Goal: Communication & Community: Participate in discussion

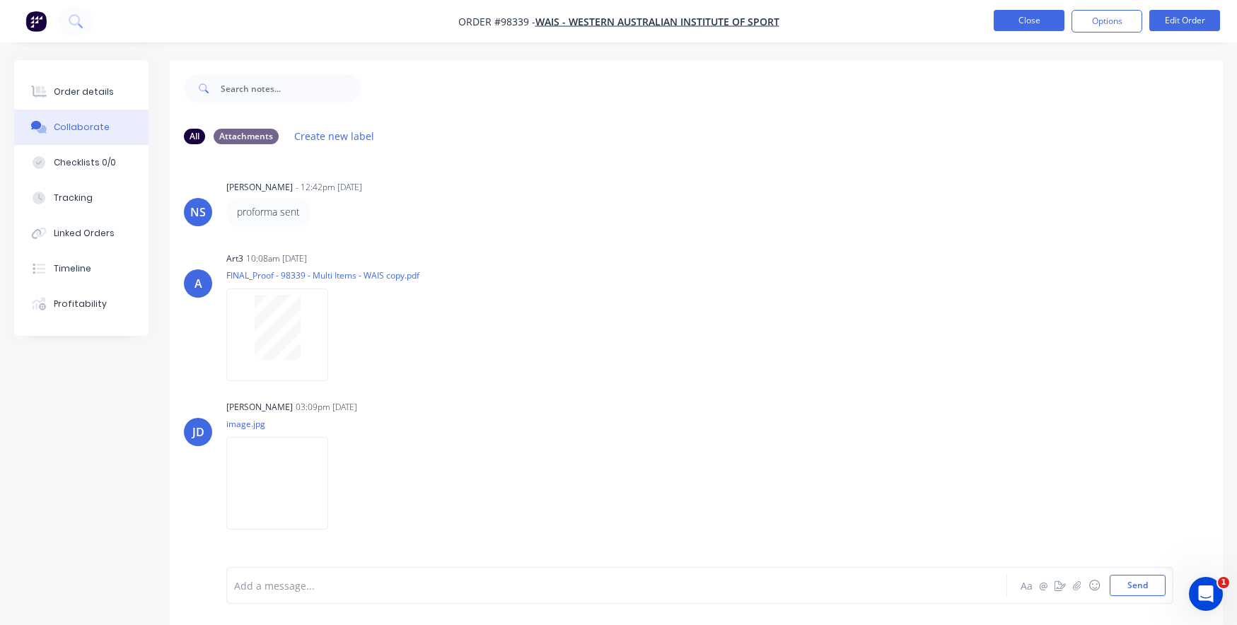
click at [1021, 22] on button "Close" at bounding box center [1029, 20] width 71 height 21
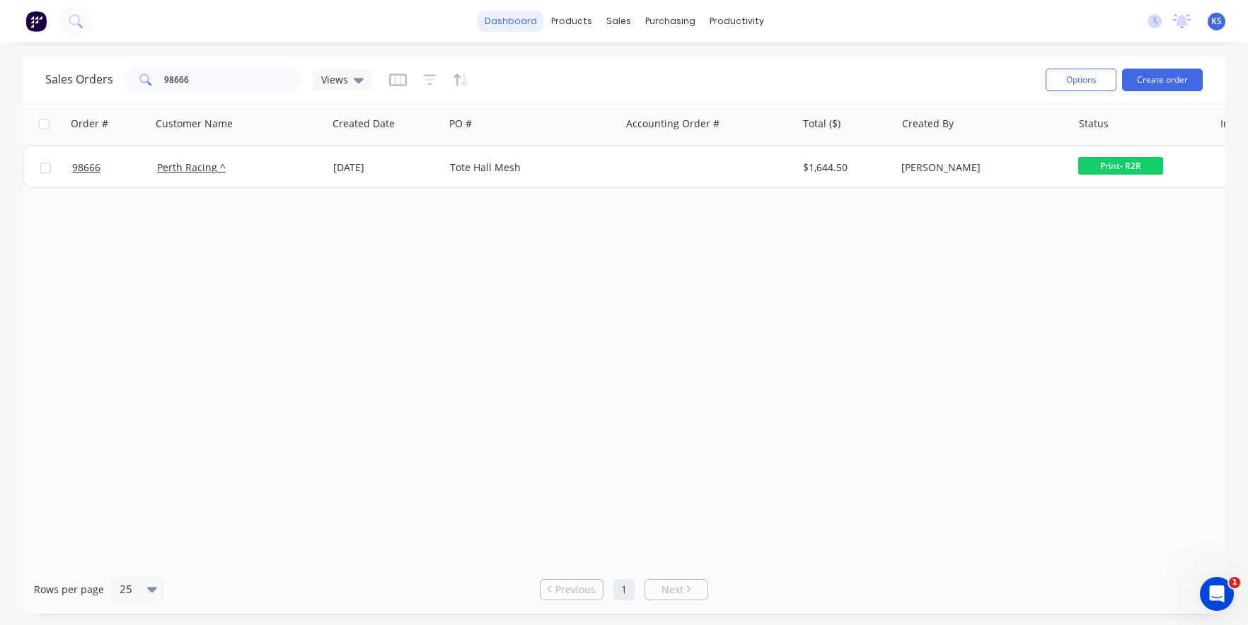
click at [504, 20] on link "dashboard" at bounding box center [510, 21] width 66 height 21
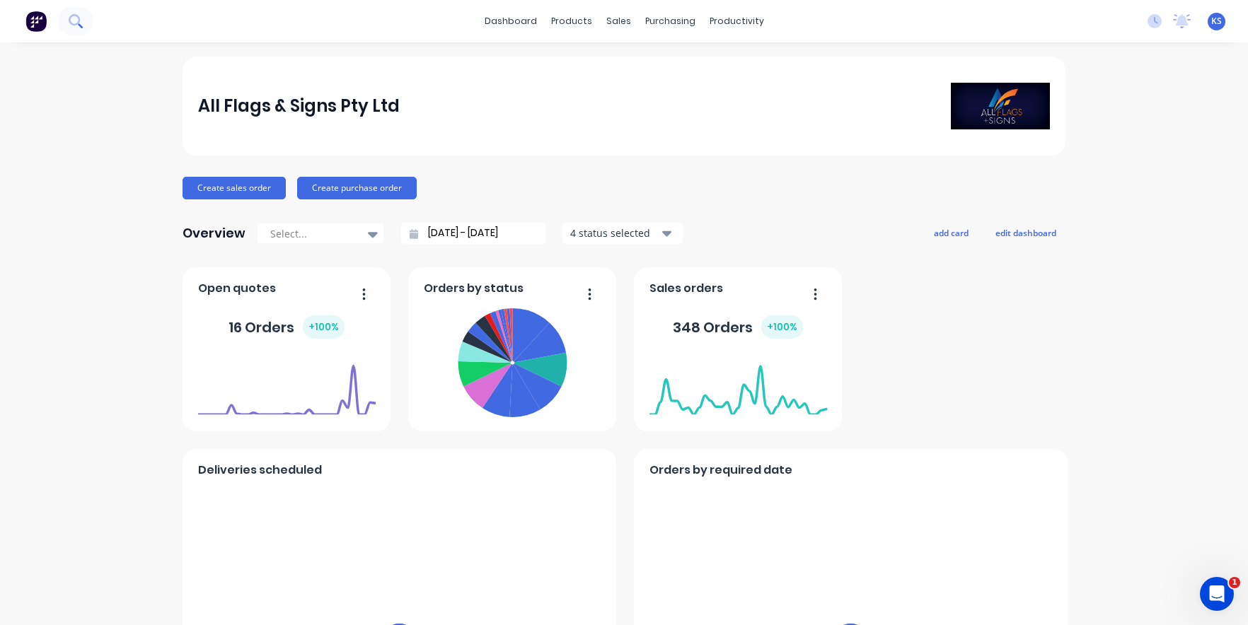
click at [71, 18] on icon at bounding box center [75, 20] width 13 height 13
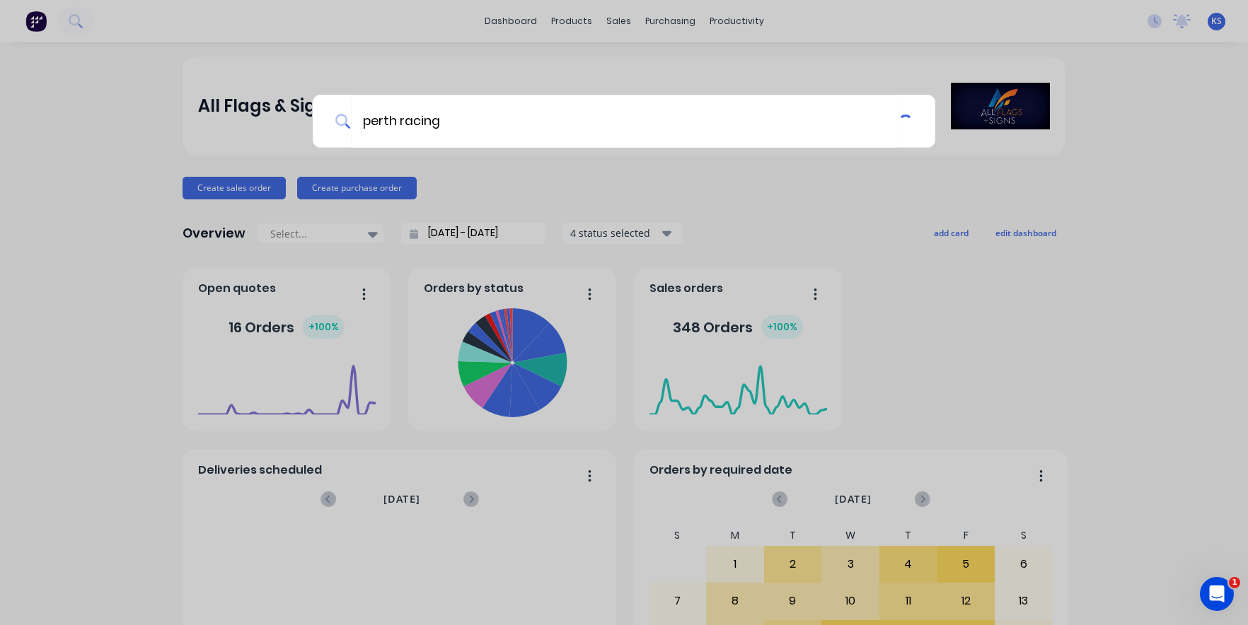
type input "perth racing"
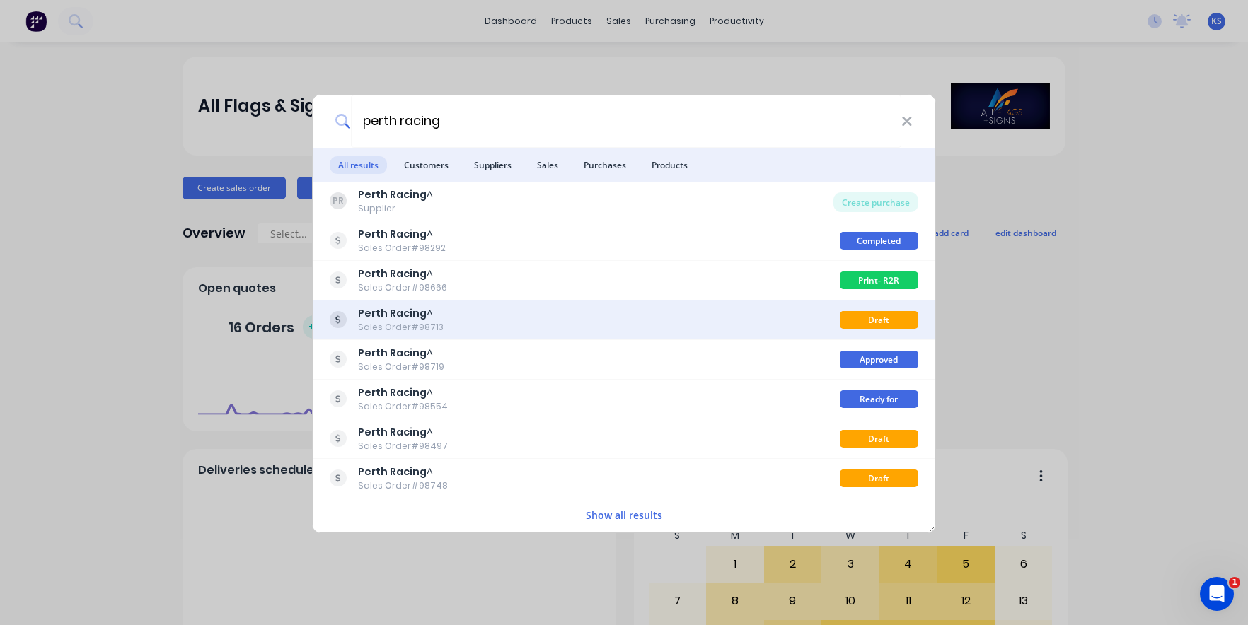
click at [381, 332] on div "Sales Order #98713" at bounding box center [401, 327] width 86 height 13
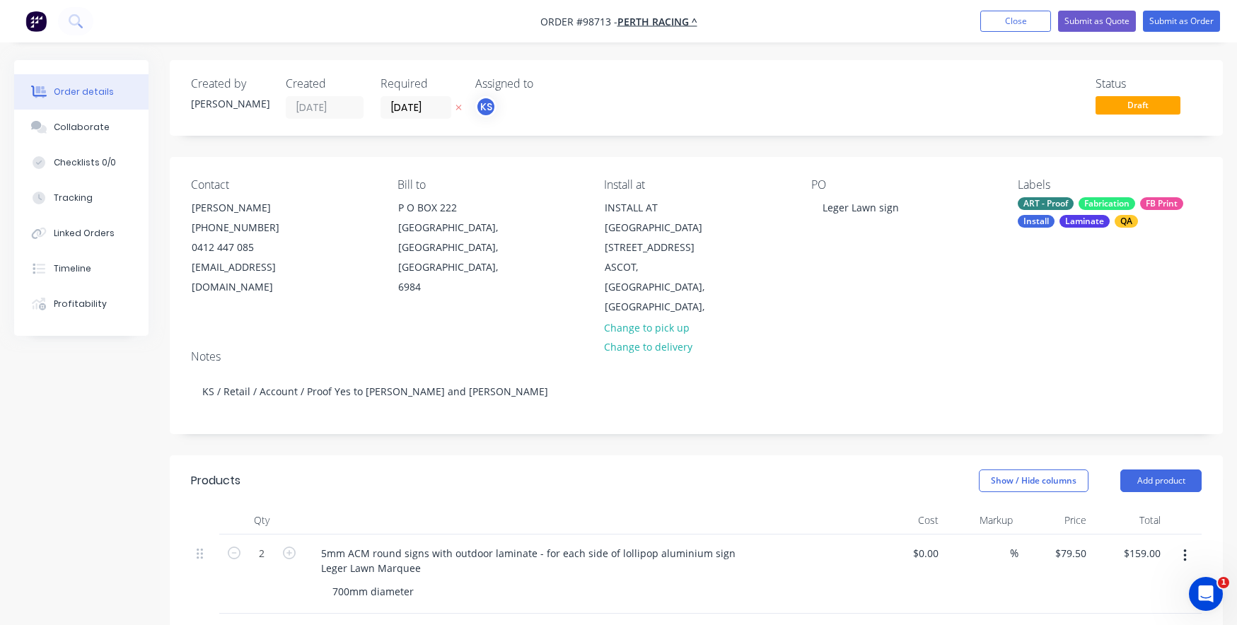
click at [1013, 8] on nav "Order #98713 - Perth Racing ^ Add product Close Submit as Quote Submit as Order" at bounding box center [618, 21] width 1237 height 42
click at [1013, 17] on button "Close" at bounding box center [1015, 21] width 71 height 21
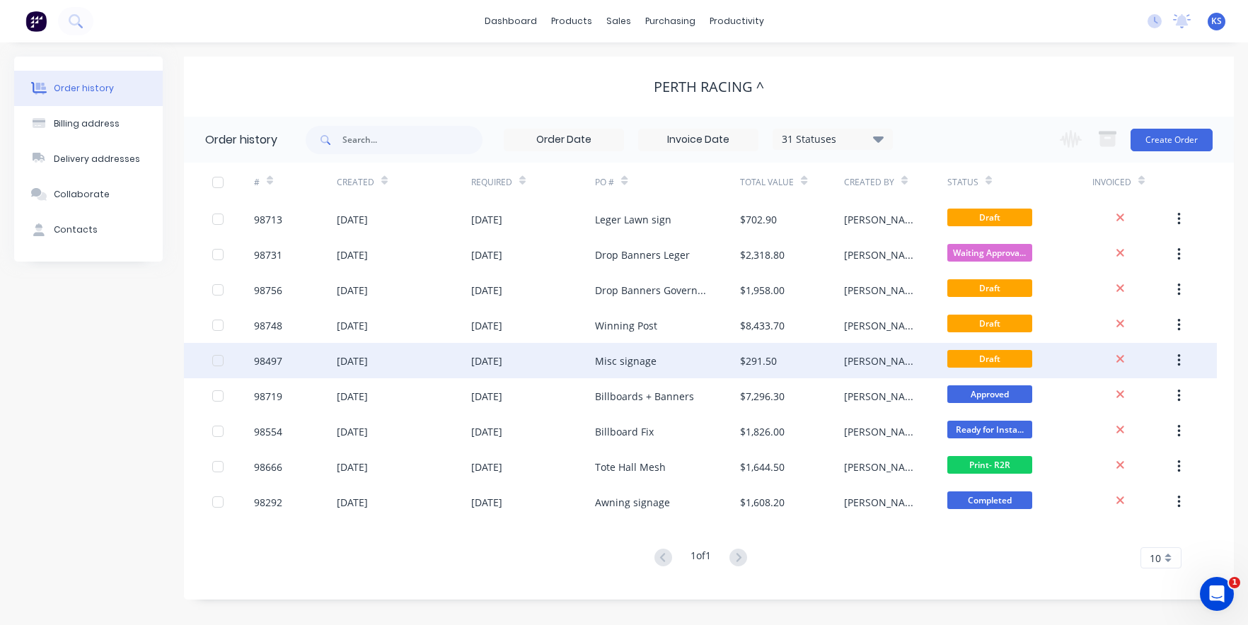
click at [488, 357] on div "[DATE]" at bounding box center [486, 361] width 31 height 15
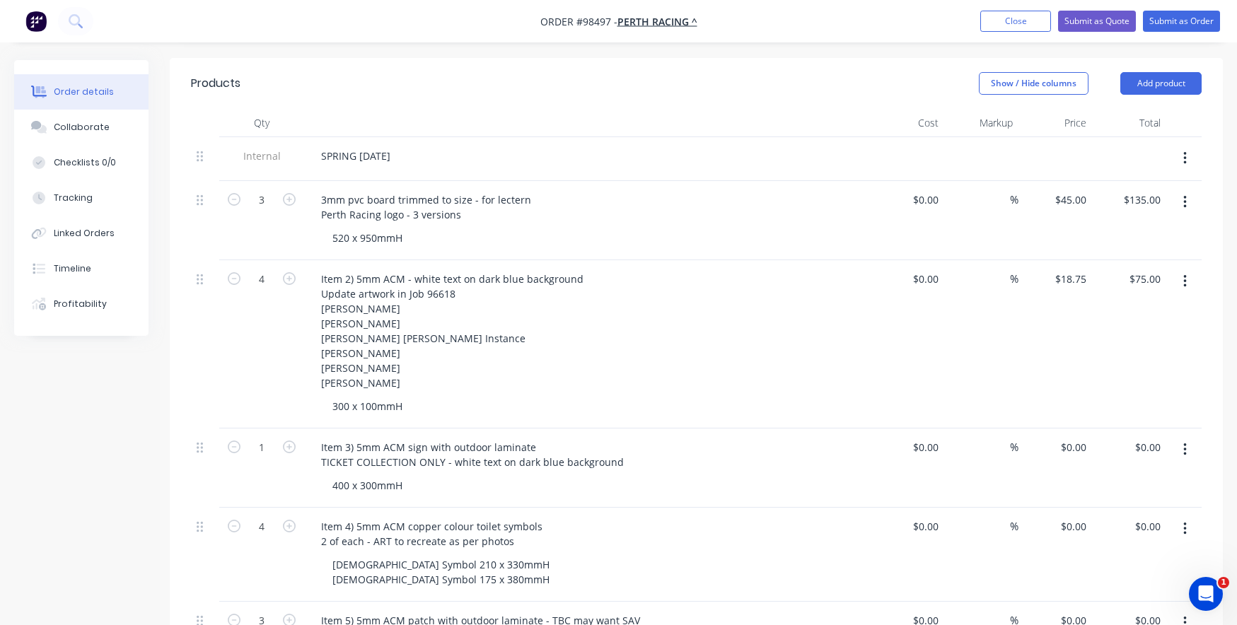
scroll to position [424, 0]
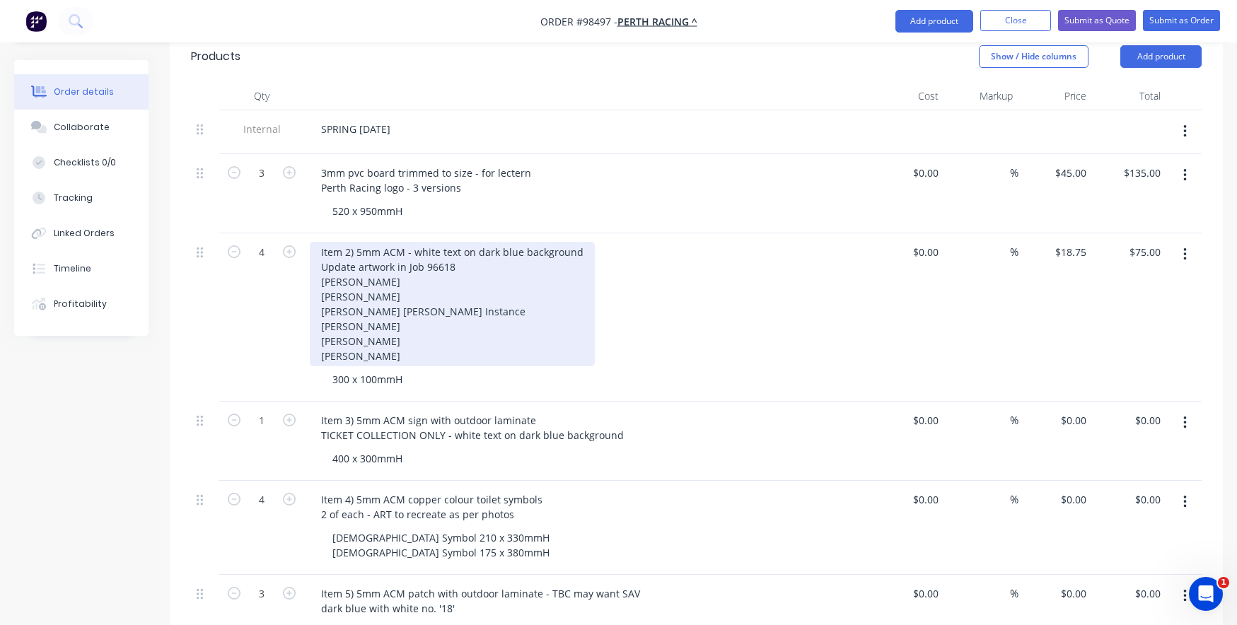
drag, startPoint x: 395, startPoint y: 331, endPoint x: 320, endPoint y: 244, distance: 114.8
click at [320, 244] on div "Item 2) 5mm ACM - white text on dark blue background Update artwork in Job 9661…" at bounding box center [452, 304] width 285 height 124
copy div "[PERSON_NAME] [PERSON_NAME] [PERSON_NAME] [PERSON_NAME] Instance [PERSON_NAME] …"
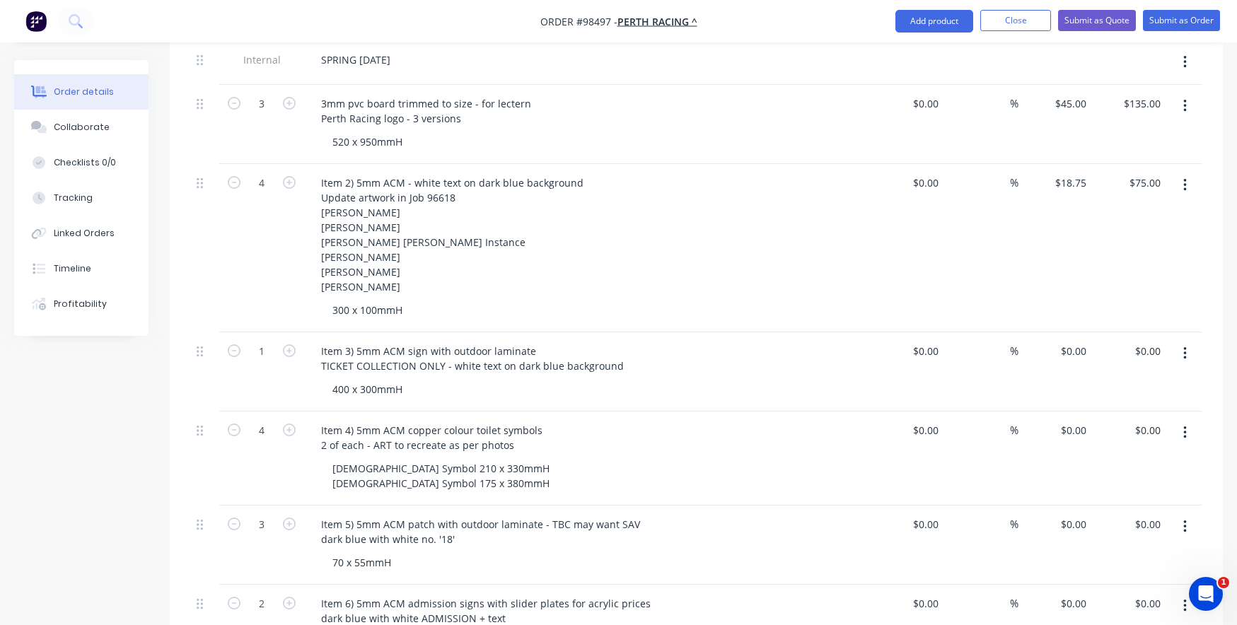
scroll to position [495, 0]
click at [441, 457] on div "[DEMOGRAPHIC_DATA] Symbol 210 x 330mmH [DEMOGRAPHIC_DATA] Symbol 175 x 380mmH" at bounding box center [441, 474] width 240 height 35
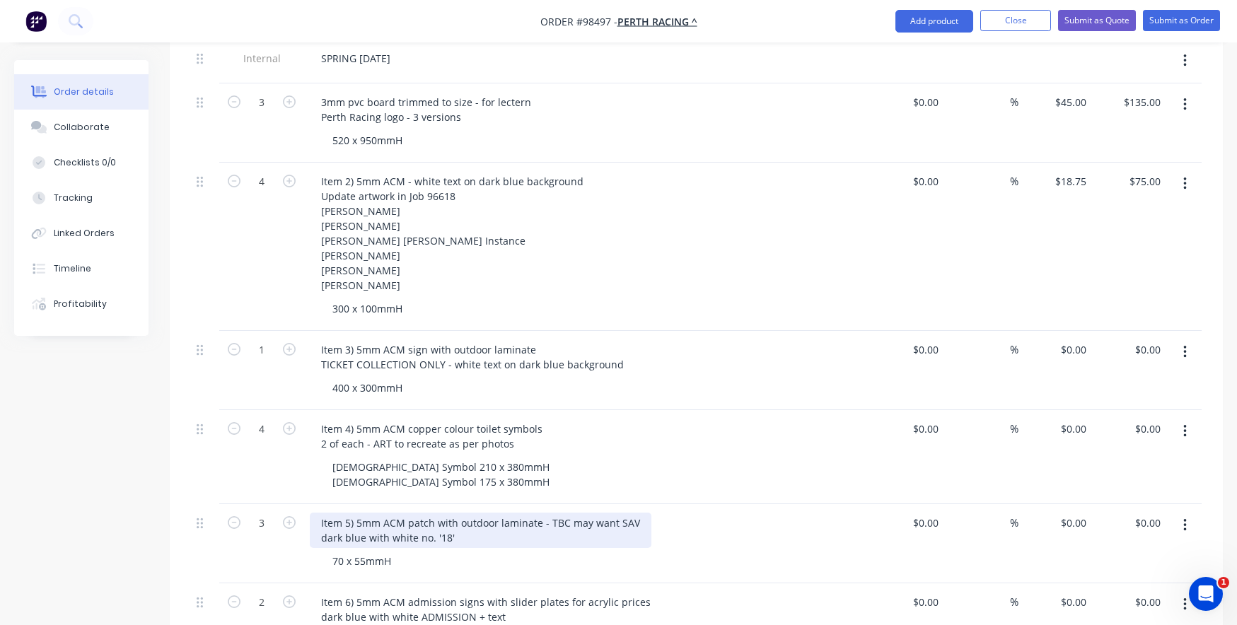
click at [472, 513] on div "Item 5) 5mm ACM patch with outdoor laminate - TBC may want SAV dark blue with w…" at bounding box center [481, 530] width 342 height 35
click at [356, 513] on div "Item 5) 5mm ACM patch with outdoor laminate - TBC may want SAV dark blue with w…" at bounding box center [481, 530] width 342 height 35
click at [363, 513] on div "Item 5) 5 yr SAV dark blue with white no. '18'" at bounding box center [388, 530] width 156 height 35
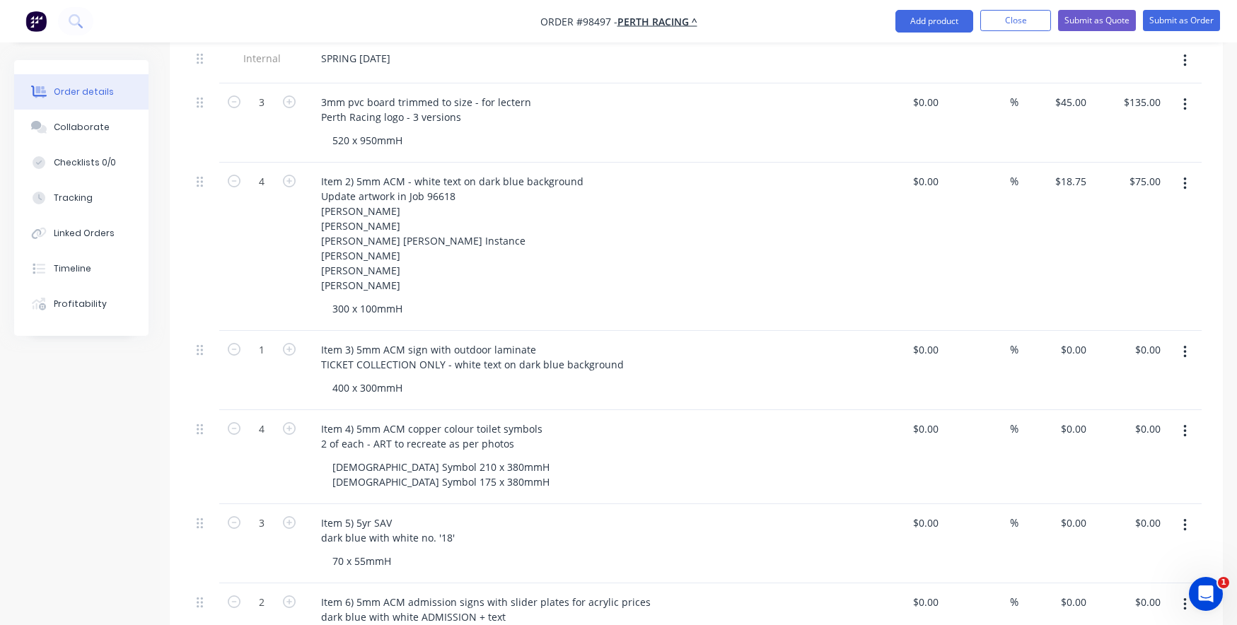
click at [465, 551] on div "70 x 55mmH" at bounding box center [592, 561] width 543 height 21
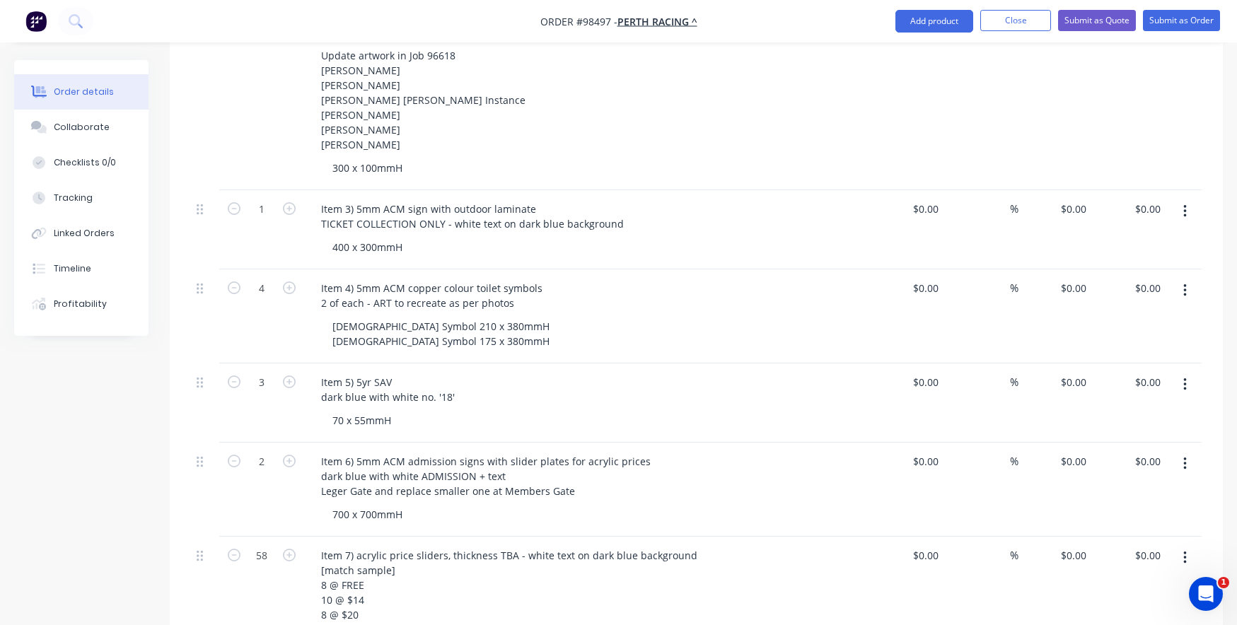
scroll to position [637, 0]
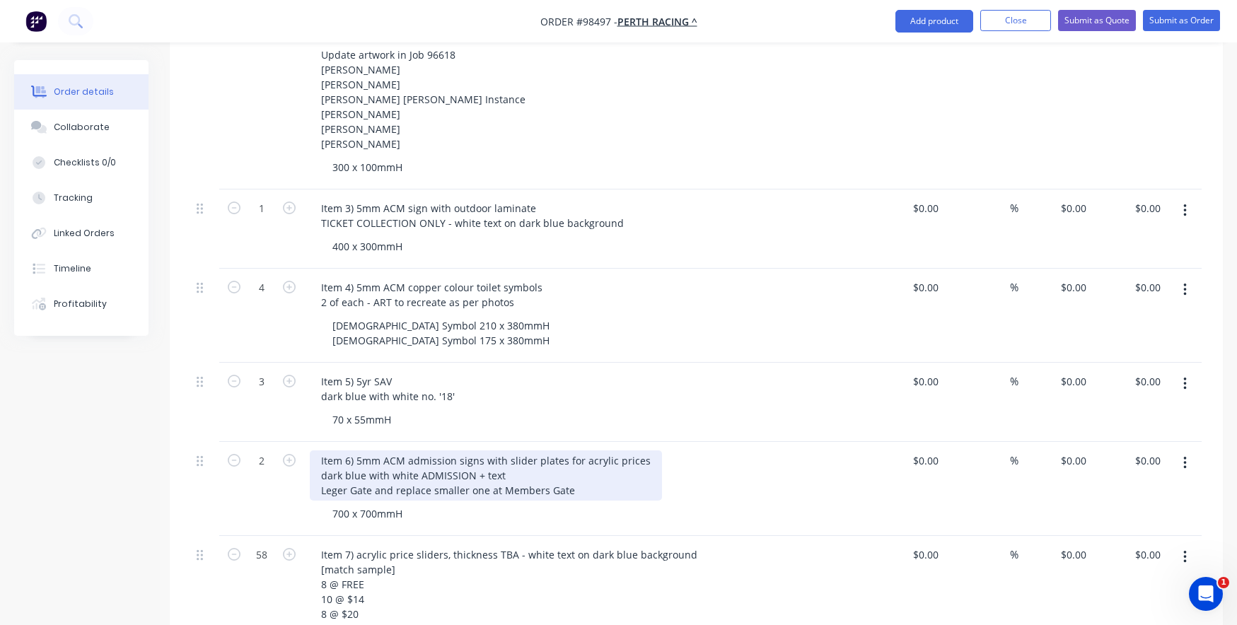
click at [409, 451] on div "Item 6) 5mm ACM admission signs with slider plates for acrylic prices dark blue…" at bounding box center [486, 476] width 352 height 50
click at [545, 458] on div "Item 6) 5mm ACM with outdoor laminate Admission signs with slider plates for ac…" at bounding box center [540, 476] width 461 height 50
click at [523, 451] on div "Item 6) 5mm ACM with outdoor laminate Admission signs with slider plates for ac…" at bounding box center [540, 476] width 461 height 50
click at [666, 451] on div "Item 6) 5mm ACM with outdoor laminate Admission signs with slider plates for ac…" at bounding box center [540, 476] width 461 height 50
click at [739, 451] on div "Item 6) 5mm ACM with outdoor laminate Admission signs with ali tracking for acr…" at bounding box center [537, 476] width 455 height 50
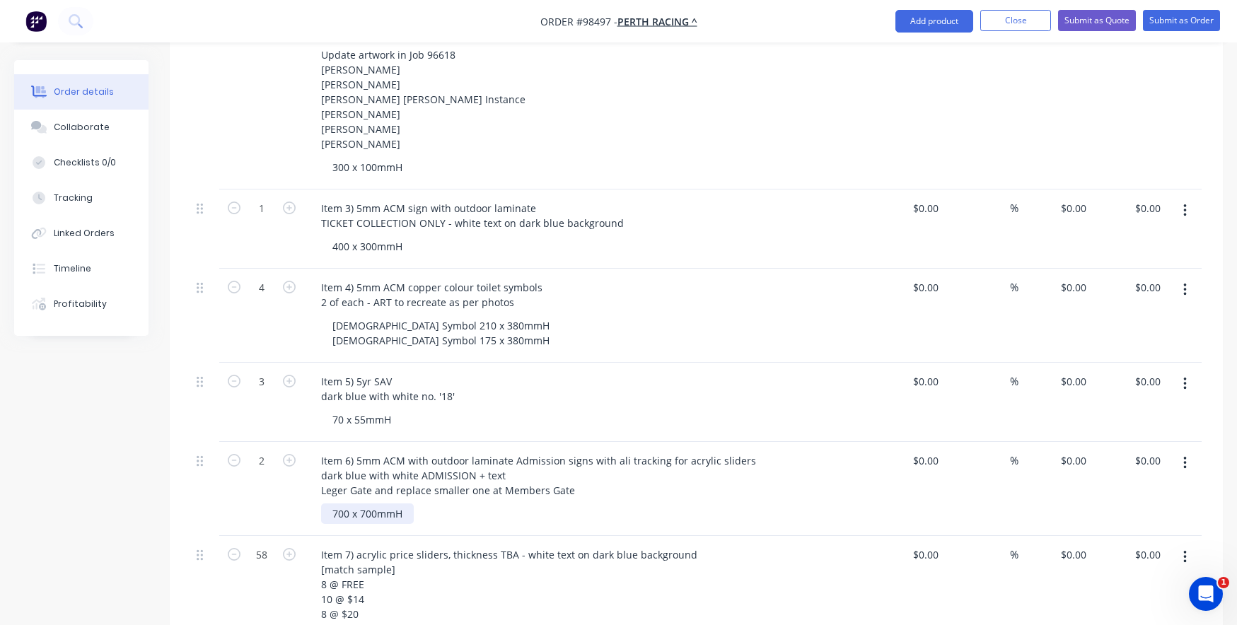
click at [405, 504] on div "700 x 700mmH" at bounding box center [367, 514] width 93 height 21
click at [330, 504] on div "700 x 700mmH" at bounding box center [367, 514] width 93 height 21
click at [427, 504] on div "ACM 700 x 700mmH" at bounding box center [379, 514] width 117 height 21
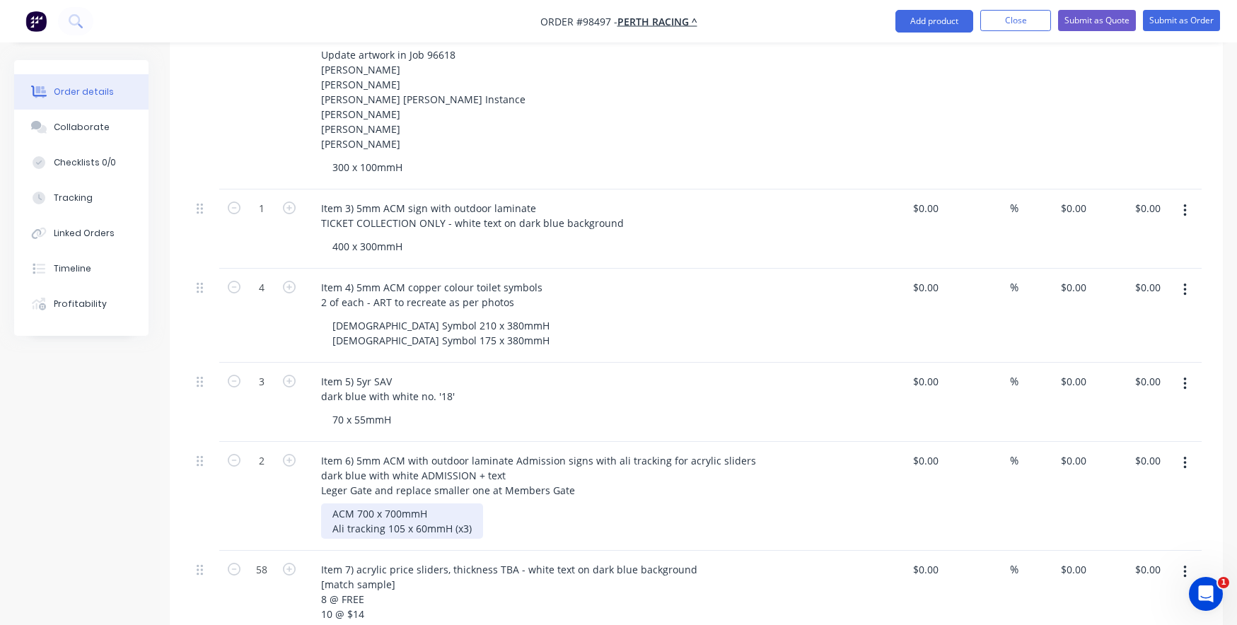
click at [439, 504] on div "ACM 700 x 700mmH Ali tracking 105 x 60mmH (x3)" at bounding box center [402, 521] width 162 height 35
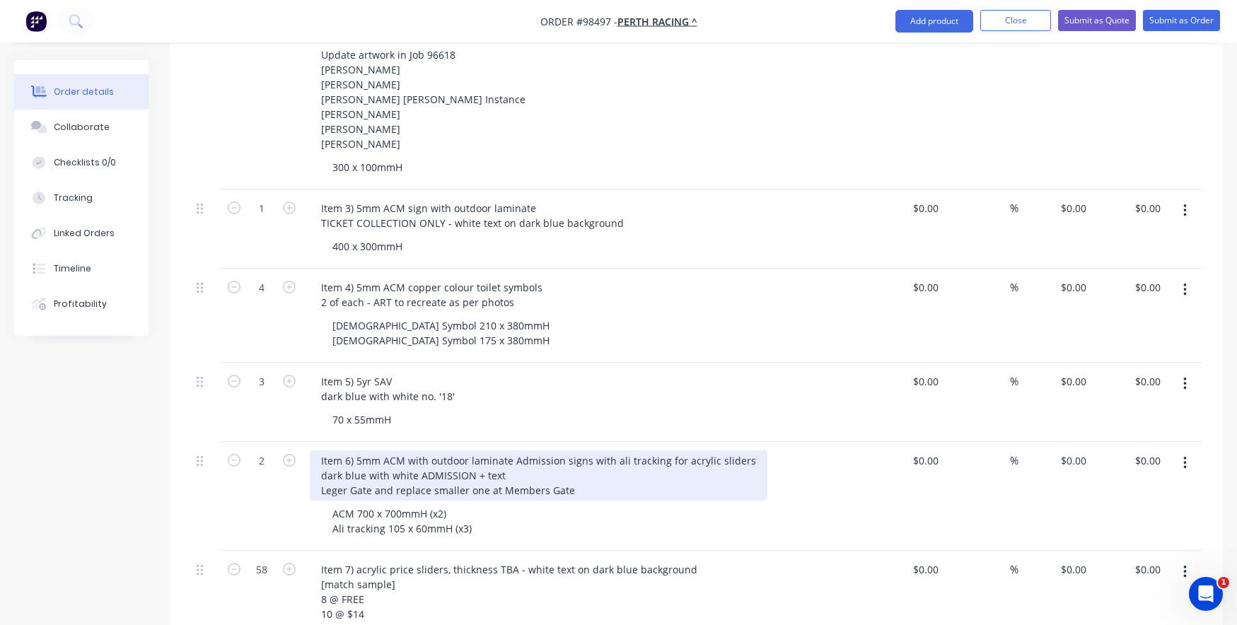
click at [525, 455] on div "Item 6) 5mm ACM with outdoor laminate Admission signs with ali tracking for acr…" at bounding box center [539, 476] width 458 height 50
click at [540, 451] on div "Item 6) 5mm ACM with outdoor laminate Admission signs with ali tracking for acr…" at bounding box center [539, 476] width 458 height 50
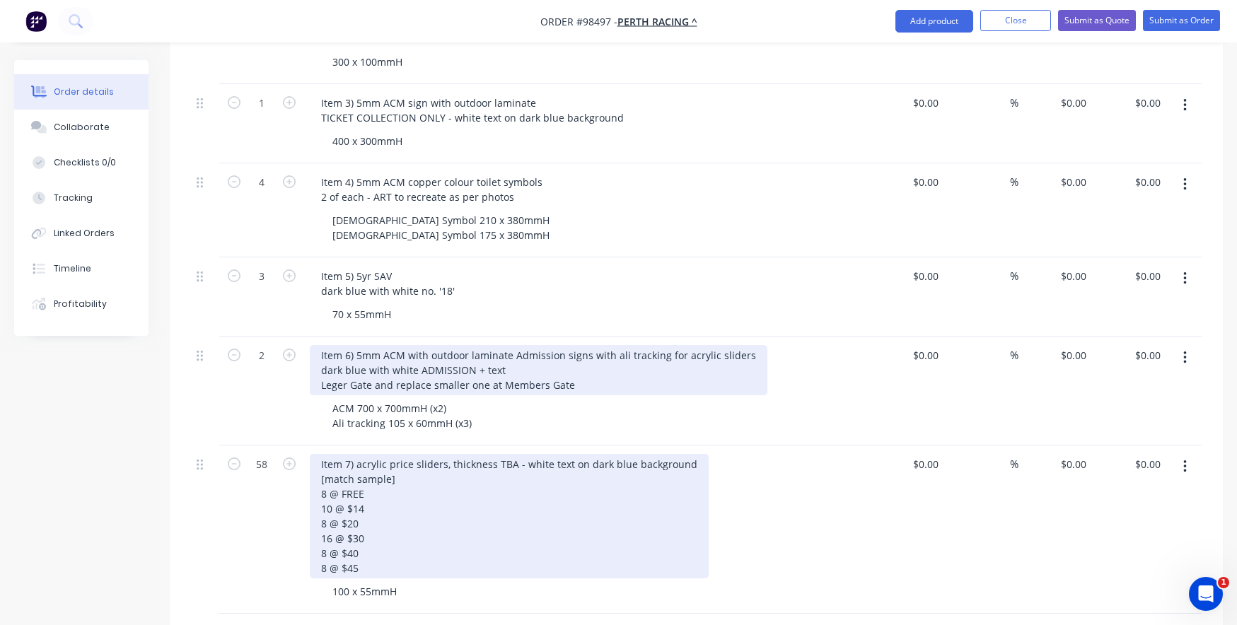
scroll to position [778, 0]
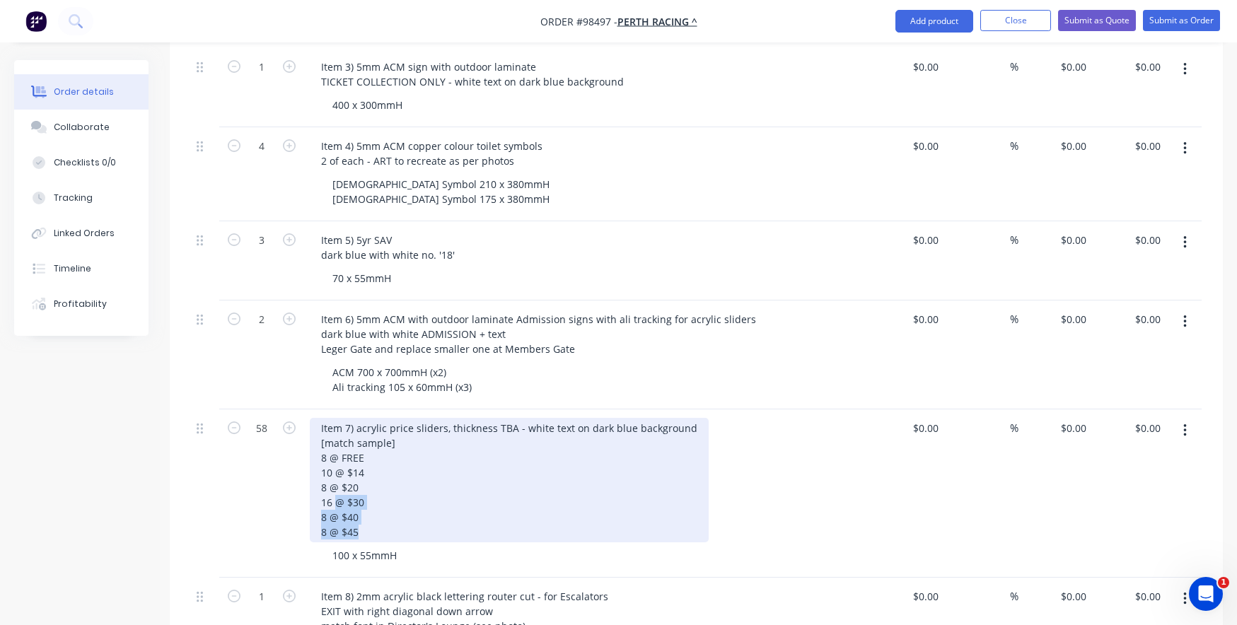
drag, startPoint x: 358, startPoint y: 509, endPoint x: 320, endPoint y: 431, distance: 86.0
click at [320, 431] on div "Item 7) acrylic price sliders, thickness TBA - white text on dark blue backgrou…" at bounding box center [509, 480] width 399 height 124
click at [343, 475] on div "Item 7) acrylic price sliders, thickness TBA - white text on dark blue backgrou…" at bounding box center [509, 480] width 399 height 124
drag, startPoint x: 318, startPoint y: 431, endPoint x: 369, endPoint y: 506, distance: 91.6
click at [369, 506] on div "Item 7) acrylic price sliders, thickness TBA - white text on dark blue backgrou…" at bounding box center [509, 480] width 399 height 124
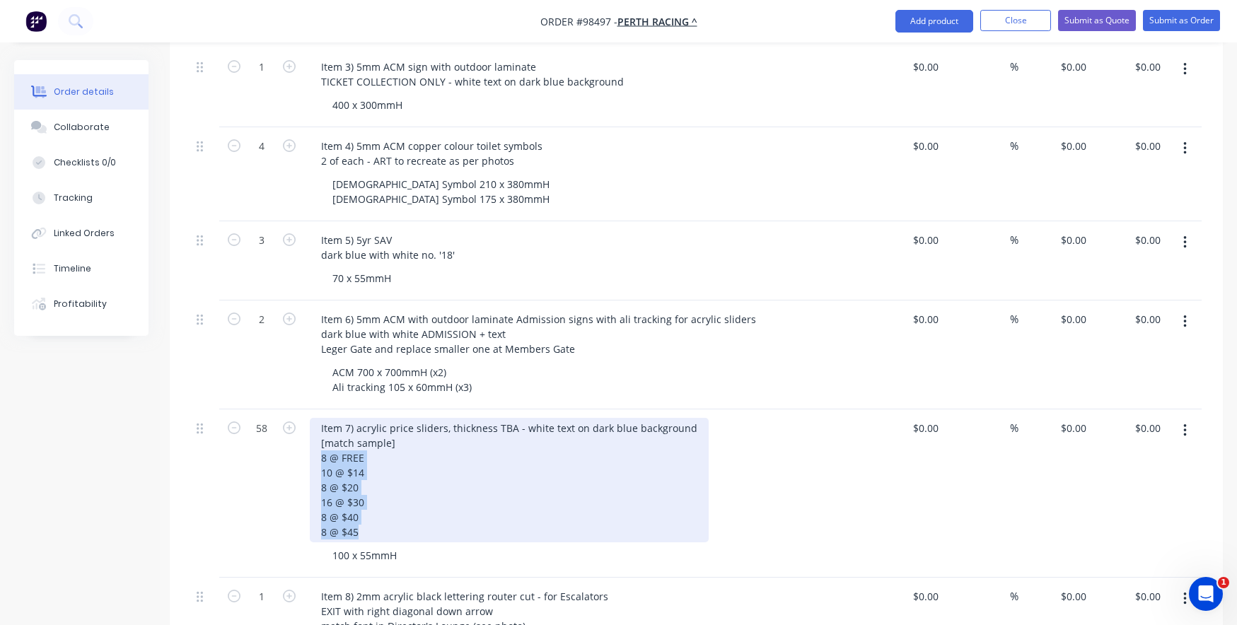
copy div "8 @ FREE 10 @ $14 8 @ $20 16 @ $30 8 @ $40 8 @ $45"
click at [357, 477] on div "Item 7) acrylic price sliders, thickness TBA - white text on dark blue backgrou…" at bounding box center [509, 480] width 399 height 124
click at [540, 424] on div "Item 7) acrylic price sliders, thickness TBA - white text on dark blue backgrou…" at bounding box center [509, 480] width 399 height 124
click at [355, 418] on div "Item 7) acrylic price sliders, thickness TBA - white text on dark blue backgrou…" at bounding box center [509, 480] width 399 height 124
click at [440, 418] on div "Item 7) 1mm acrylic price sliders, thickness TBA - white text on dark blue back…" at bounding box center [523, 480] width 426 height 124
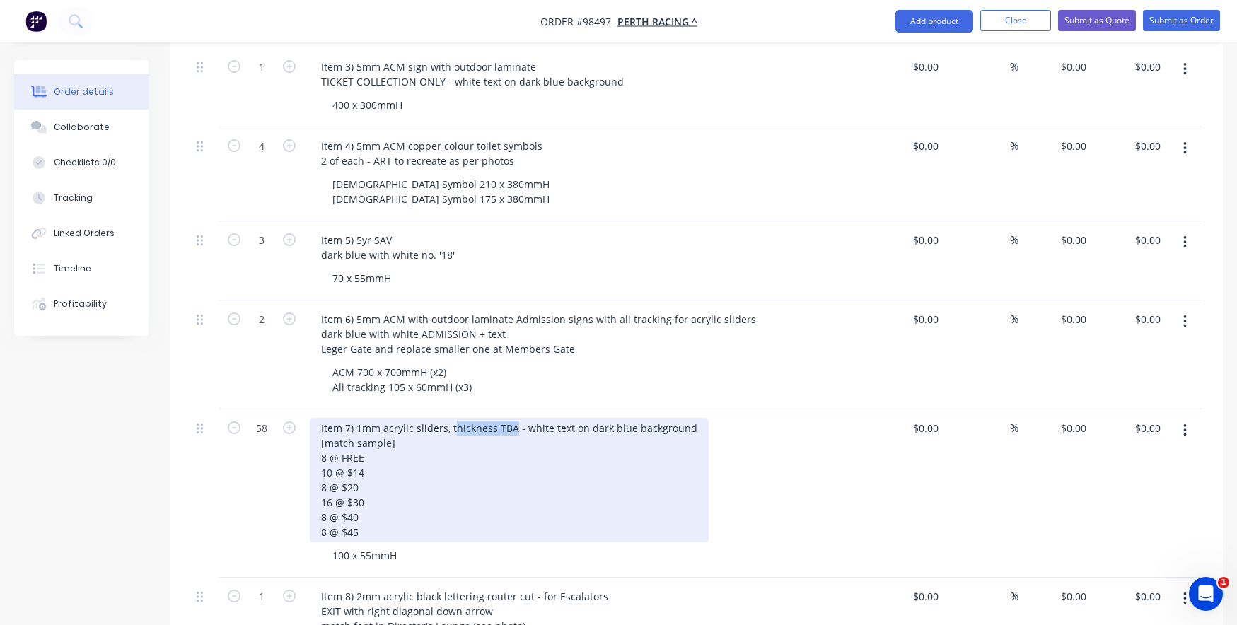
drag, startPoint x: 513, startPoint y: 403, endPoint x: 455, endPoint y: 400, distance: 58.1
click at [455, 418] on div "Item 7) 1mm acrylic sliders, thickness TBA - white text on dark blue background…" at bounding box center [509, 480] width 399 height 124
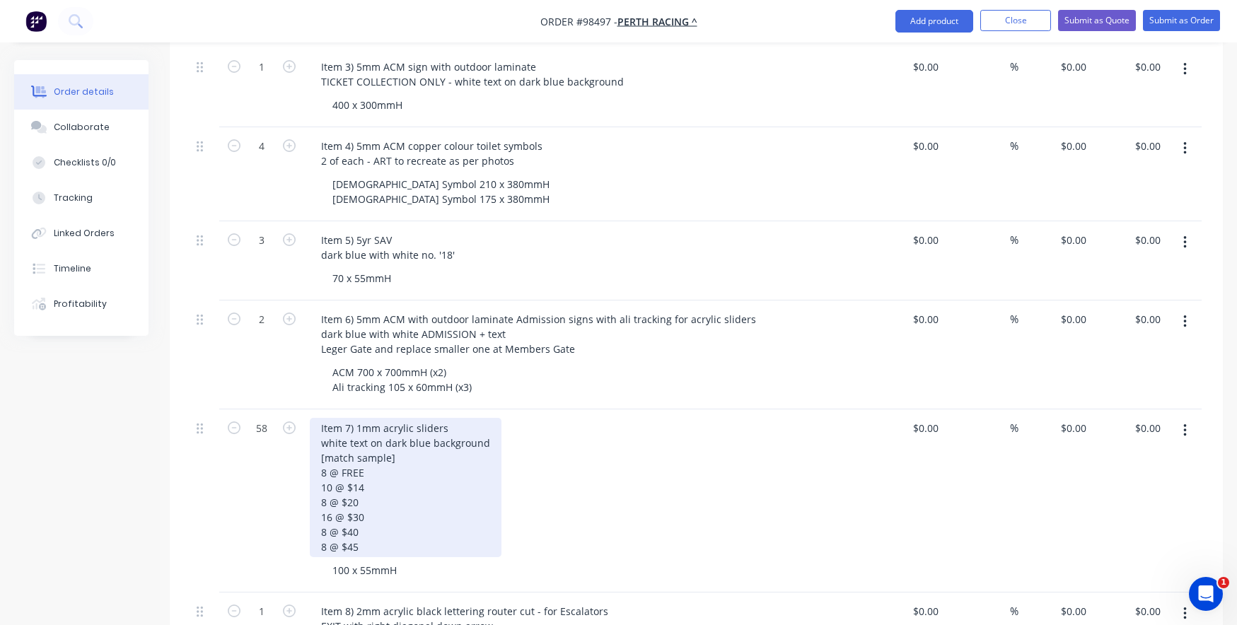
click at [487, 418] on div "Item 7) 1mm acrylic sliders white text on dark blue background [match sample] 8…" at bounding box center [406, 487] width 192 height 139
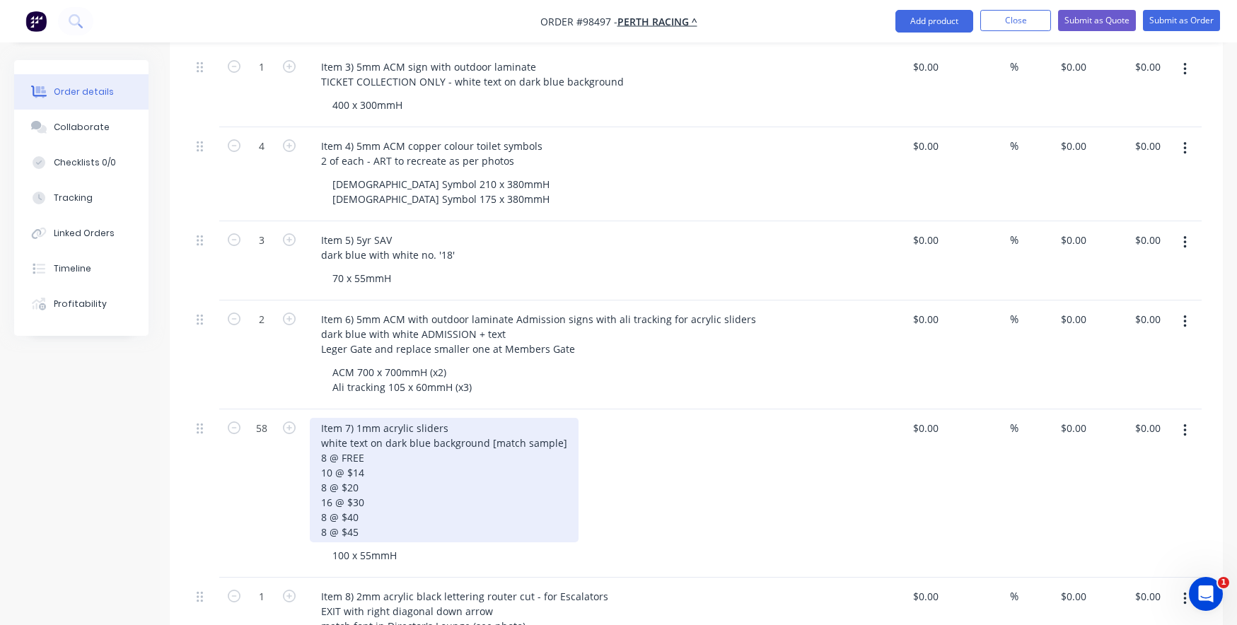
click at [471, 446] on div "Item 7) 1mm acrylic sliders white text on dark blue background [match sample] 8…" at bounding box center [444, 480] width 269 height 124
click at [522, 418] on div "Item 7) 1mm acrylic sliders white text on dark blue background [match sample] 8…" at bounding box center [444, 480] width 269 height 124
click at [488, 448] on div "Item 7) 1mm acrylic sliders white text on dark blue background [[PERSON_NAME] h…" at bounding box center [483, 480] width 347 height 124
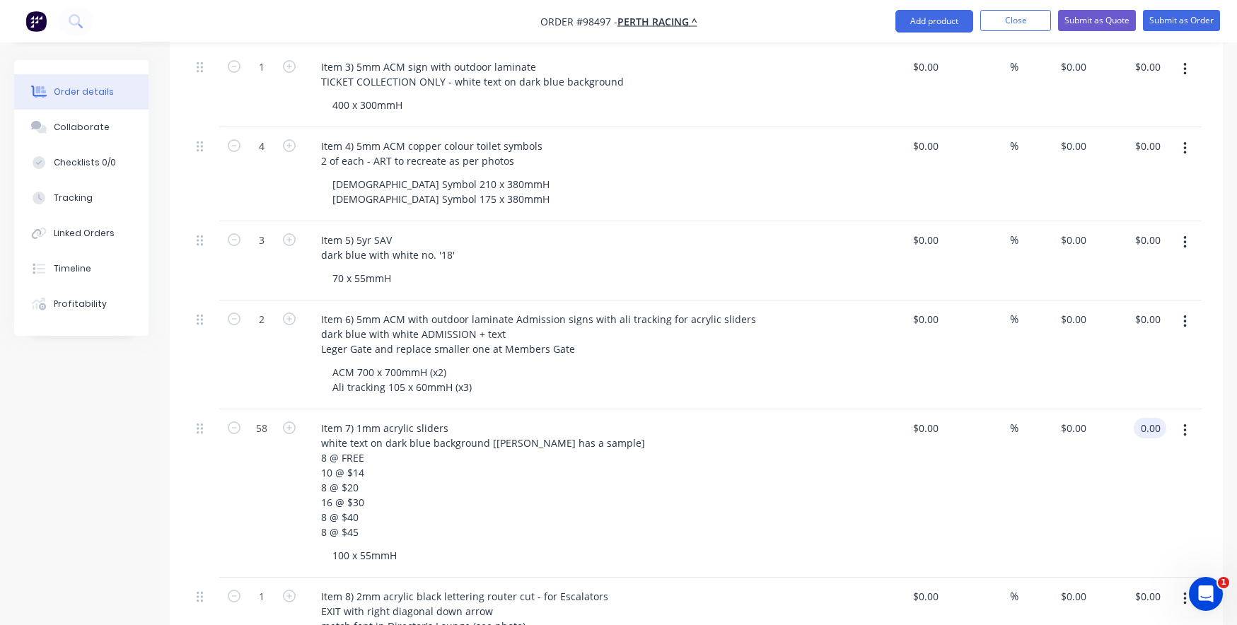
click at [1148, 418] on input "0.00" at bounding box center [1152, 428] width 27 height 21
type input "335"
type input "$5.7759"
type input "$335.00"
click at [1132, 451] on div "$335.00 $335.00" at bounding box center [1129, 494] width 74 height 168
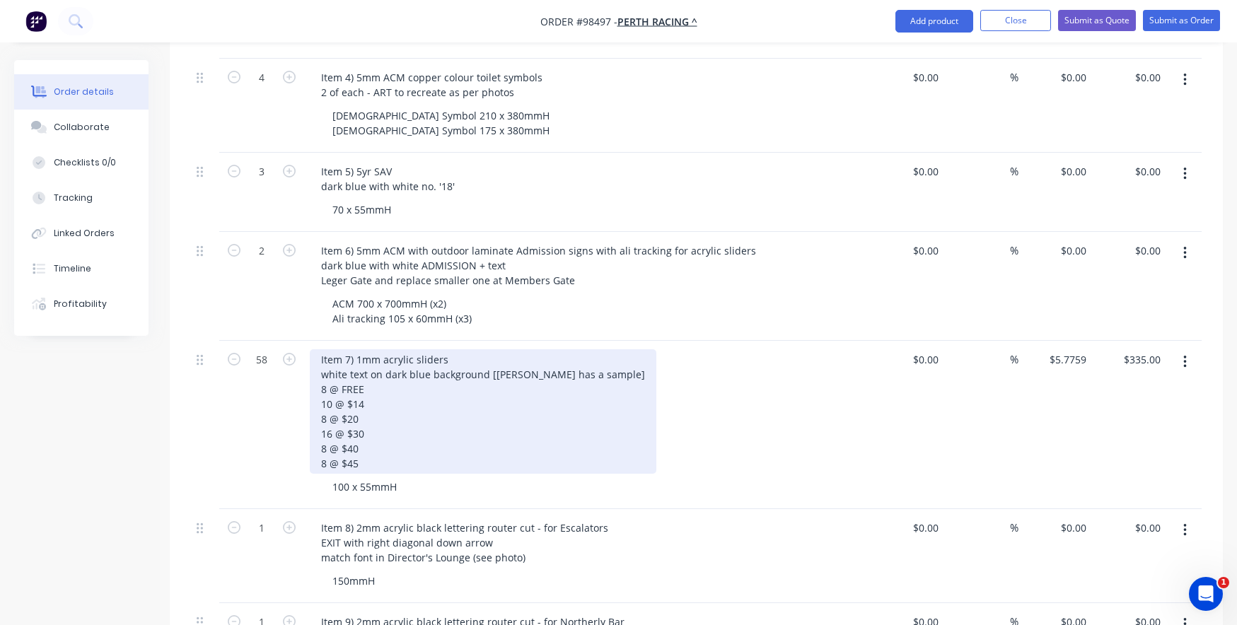
scroll to position [849, 0]
click at [453, 347] on div "Item 7) 1mm acrylic sliders white text on dark blue background [[PERSON_NAME] h…" at bounding box center [483, 409] width 347 height 124
click at [455, 380] on div "Item 7) 1mm acrylic sliders trimmed to size (is direct print the best finish?) …" at bounding box center [497, 409] width 375 height 124
click at [395, 402] on div "Item 7) 1mm acrylic sliders trimmed to size (is direct print the best finish?) …" at bounding box center [497, 409] width 375 height 124
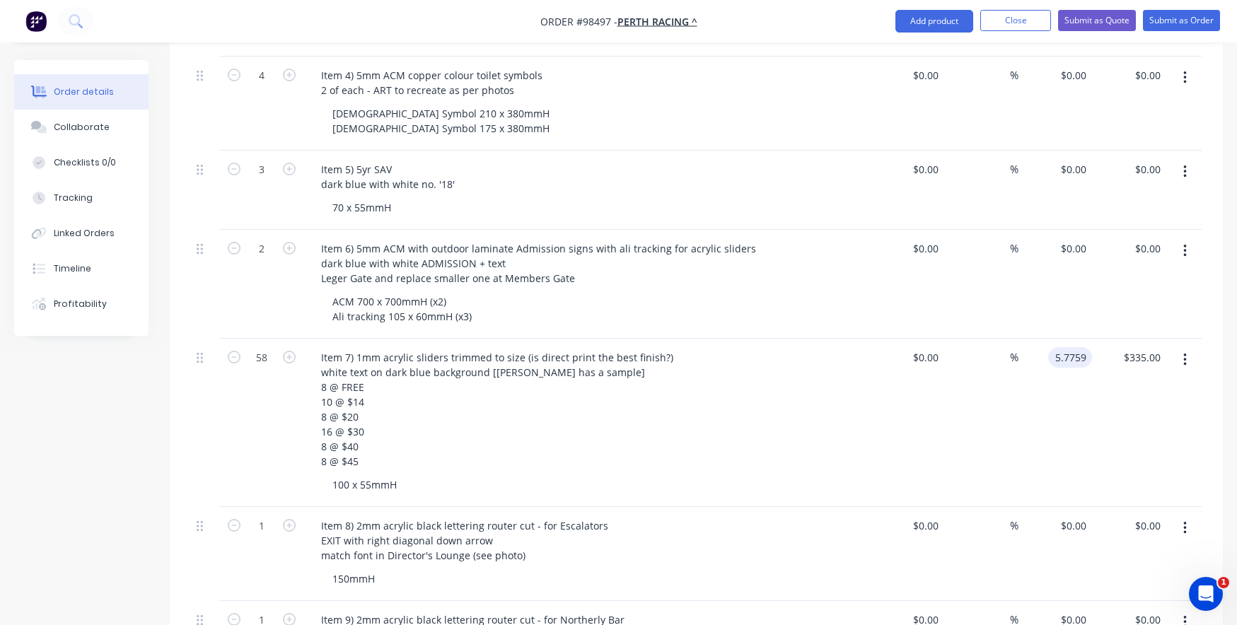
click at [1074, 347] on input "5.7759" at bounding box center [1073, 357] width 38 height 21
type input "$5.75"
type input "$333.50"
click at [1062, 349] on div "$5.75 5.75" at bounding box center [1056, 423] width 74 height 168
click at [1080, 347] on input "5.75" at bounding box center [1076, 357] width 33 height 21
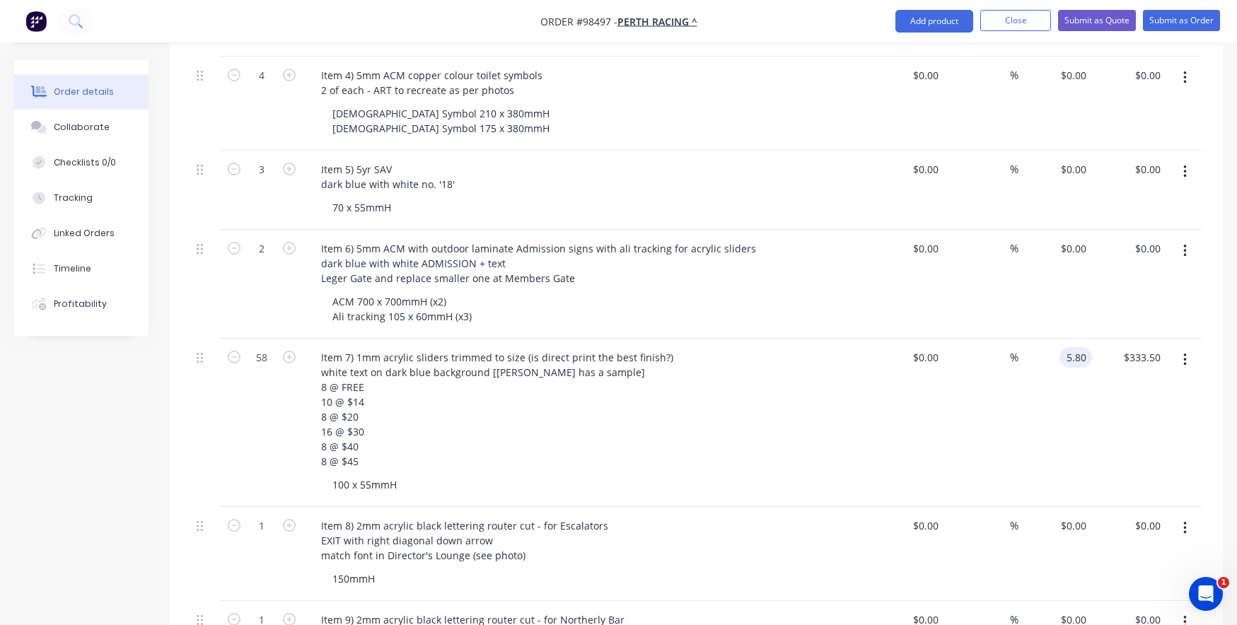
type input "$5.80"
type input "$336.40"
click at [1068, 372] on div "$5.80 5.80" at bounding box center [1056, 423] width 74 height 168
click at [1077, 347] on input "5.8" at bounding box center [1076, 357] width 33 height 21
type input "$5.65"
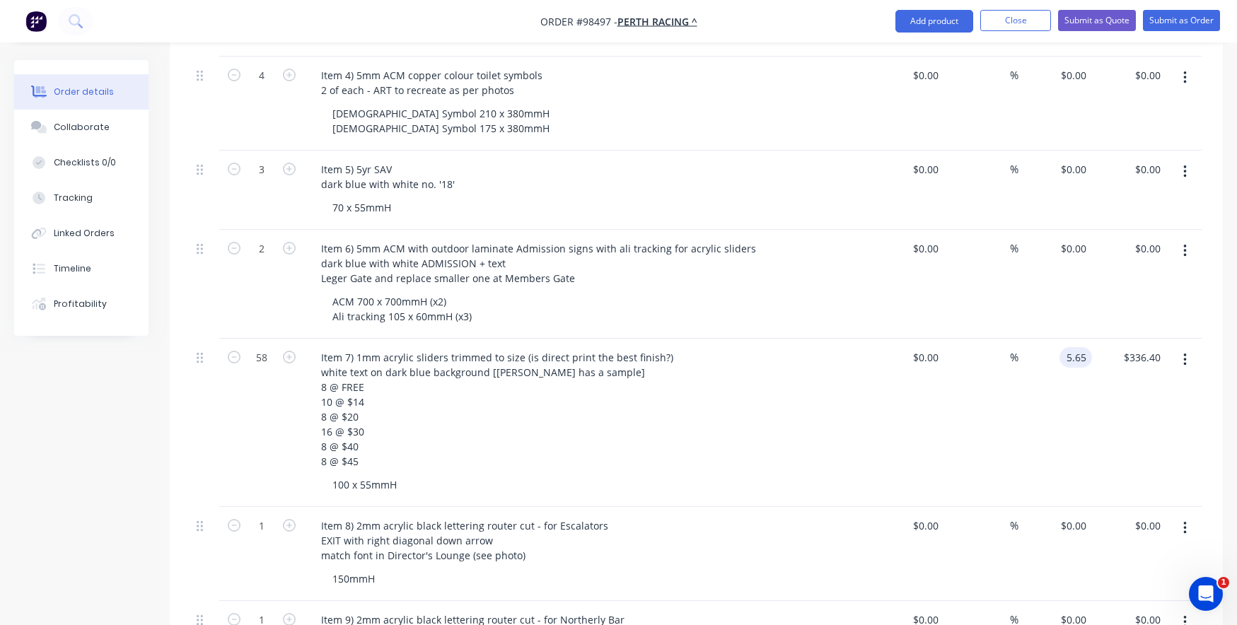
type input "$327.70"
click at [1074, 356] on div "$5.65 5.65" at bounding box center [1056, 423] width 74 height 168
click at [1083, 347] on input "5.65" at bounding box center [1076, 357] width 33 height 21
type input "$5.75"
type input "$333.50"
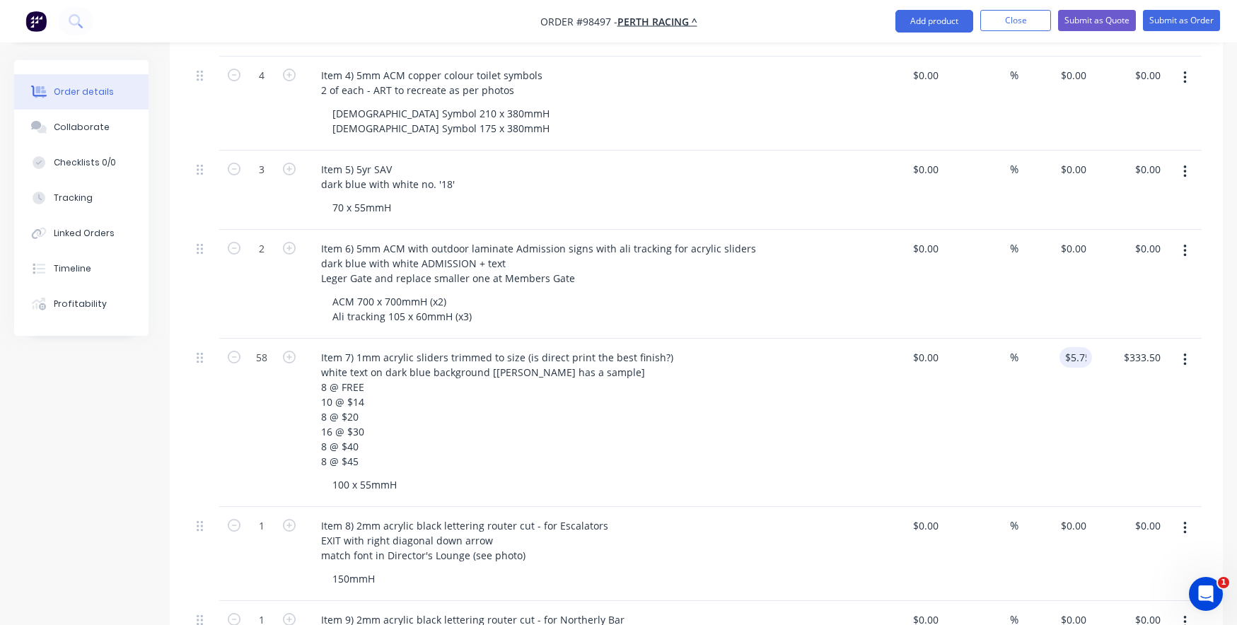
click at [1066, 349] on div "$5.75 5.75" at bounding box center [1056, 423] width 74 height 168
click at [1062, 364] on div "$5.75 $5.75" at bounding box center [1056, 423] width 74 height 168
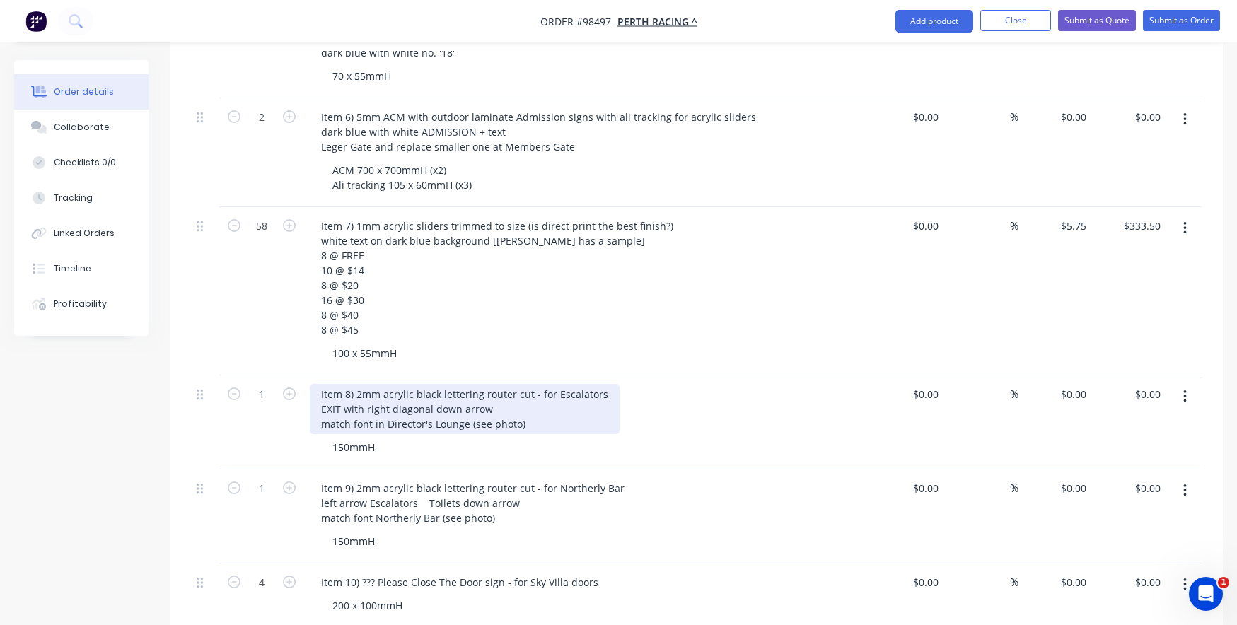
scroll to position [990, 0]
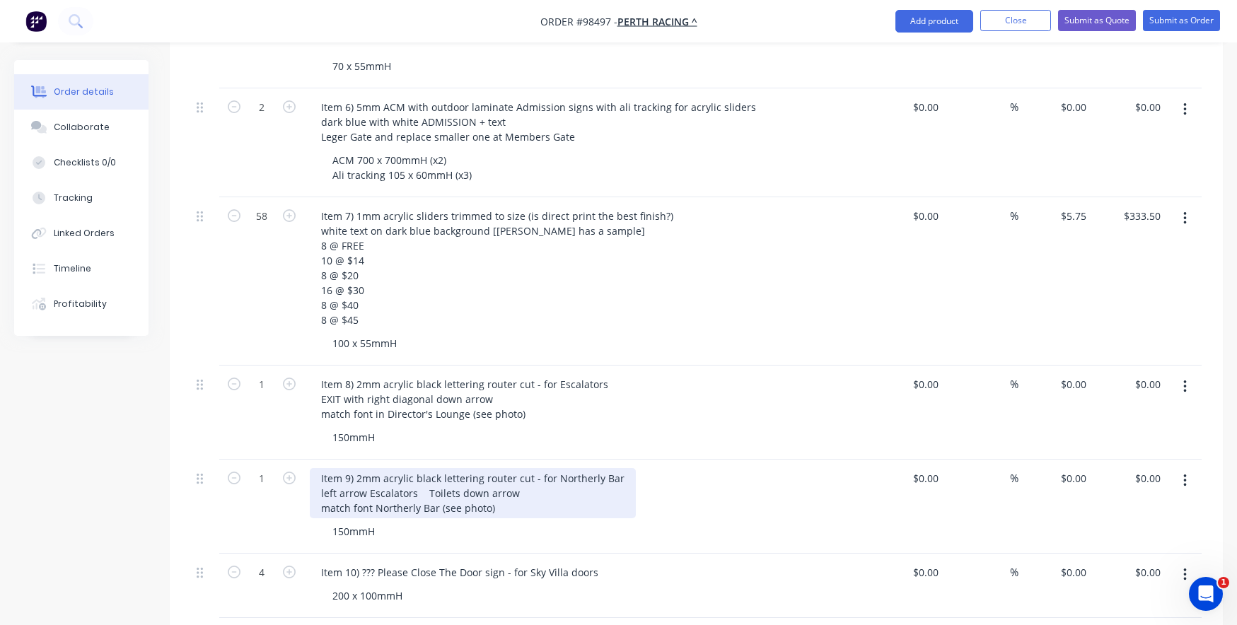
click at [480, 486] on div "Item 9) 2mm acrylic black lettering router cut - for Northerly Bar left arrow E…" at bounding box center [473, 493] width 326 height 50
click at [485, 485] on div "Item 9) 2mm acrylic black lettering router cut - for Northerly Bar left arrow E…" at bounding box center [473, 493] width 326 height 50
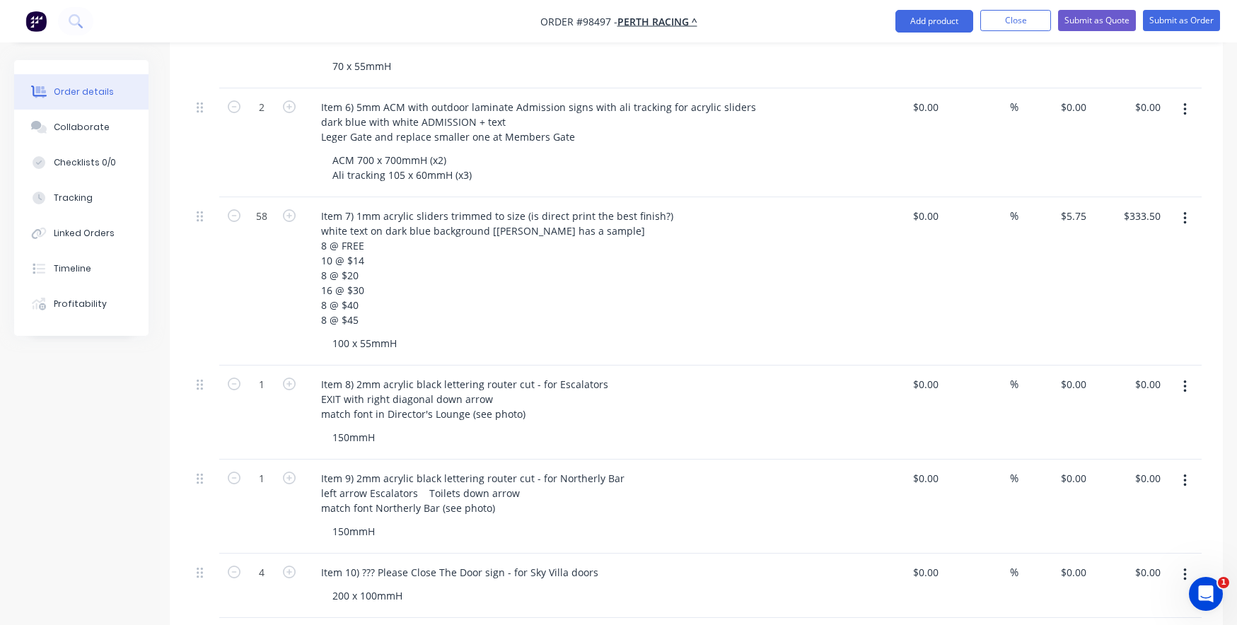
click at [475, 495] on div "Item 9) 2mm acrylic black lettering router cut - for Northerly Bar left arrow E…" at bounding box center [587, 507] width 566 height 94
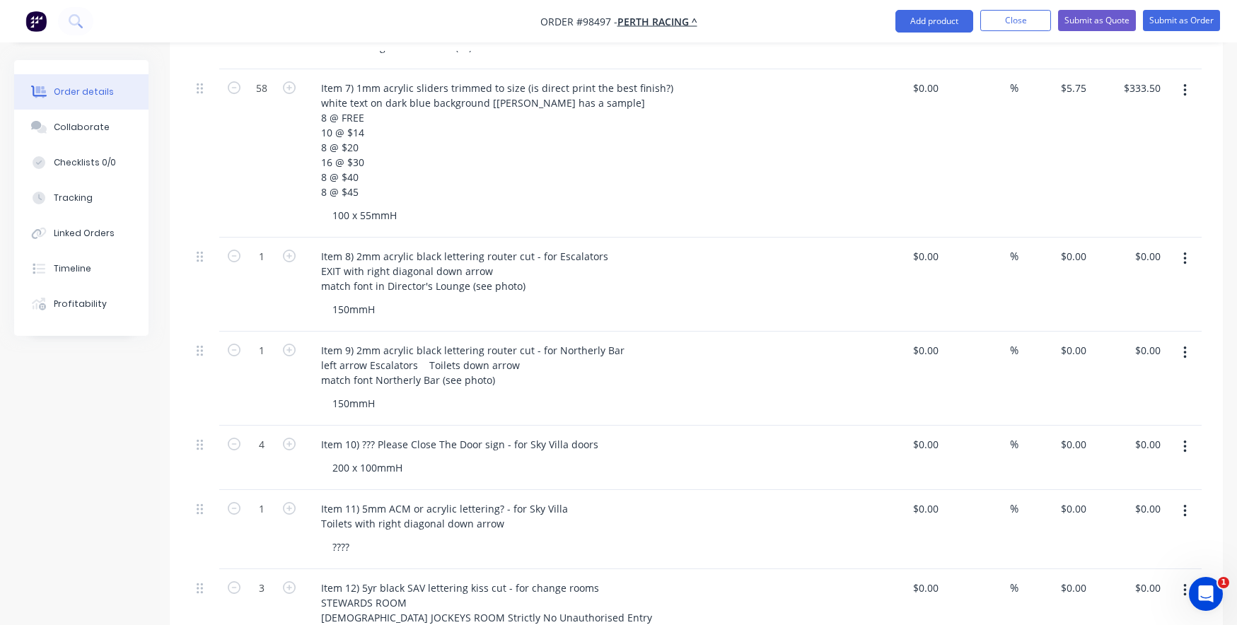
scroll to position [1132, 0]
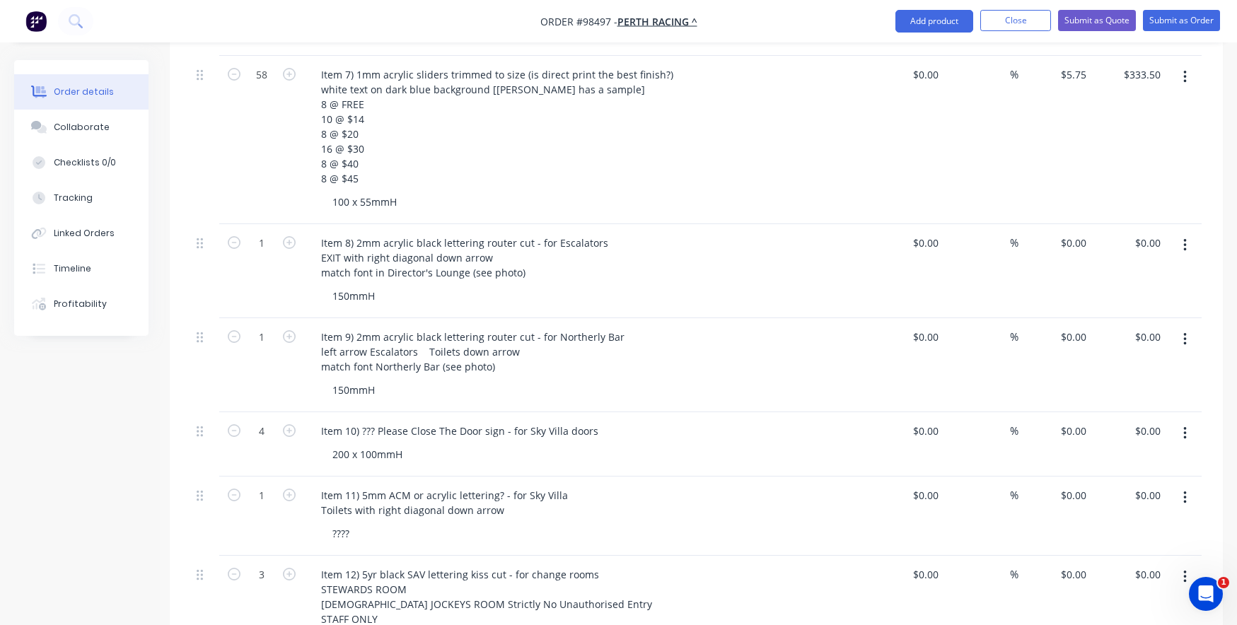
drag, startPoint x: 1160, startPoint y: 124, endPoint x: 1050, endPoint y: 105, distance: 111.3
click at [1160, 125] on div "$333.50 $333.50" at bounding box center [1129, 140] width 74 height 168
click at [371, 421] on div "Item 10) ??? Please Close The Door sign - for Sky Villa doors" at bounding box center [460, 431] width 300 height 21
click at [376, 421] on div "Item 10) ??? Please Close The Door sign - for Sky Villa doors" at bounding box center [460, 431] width 300 height 21
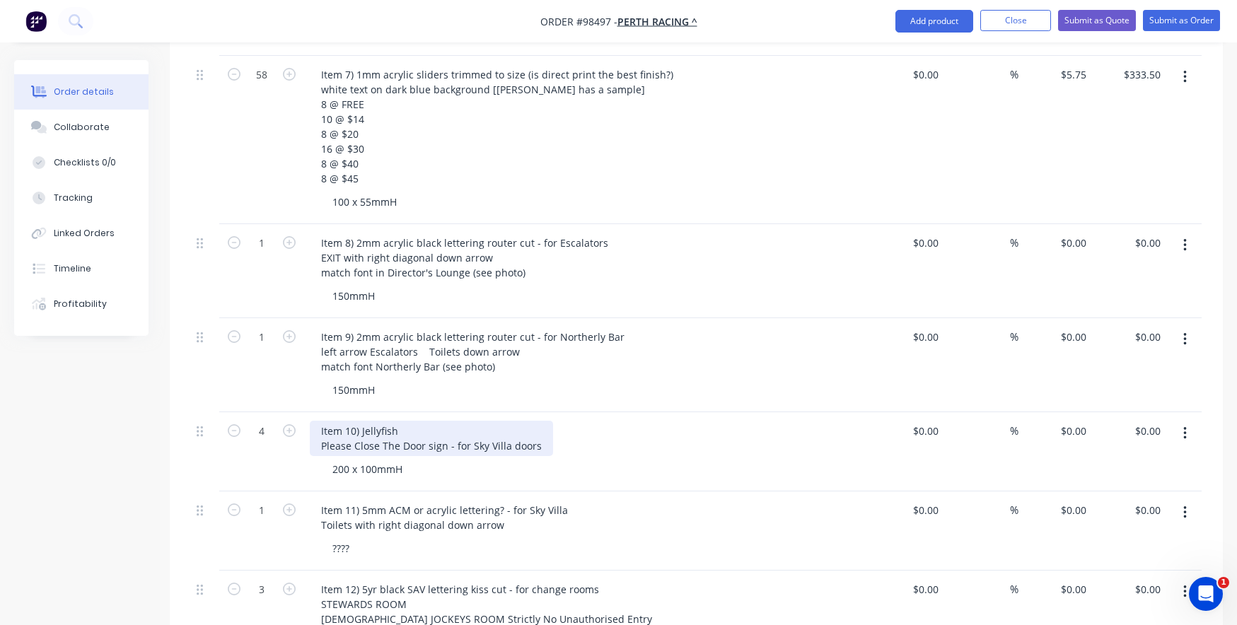
click at [403, 421] on div "Item 10) Jellyfish Please Close The Door sign - for Sky Villa doors" at bounding box center [431, 438] width 243 height 35
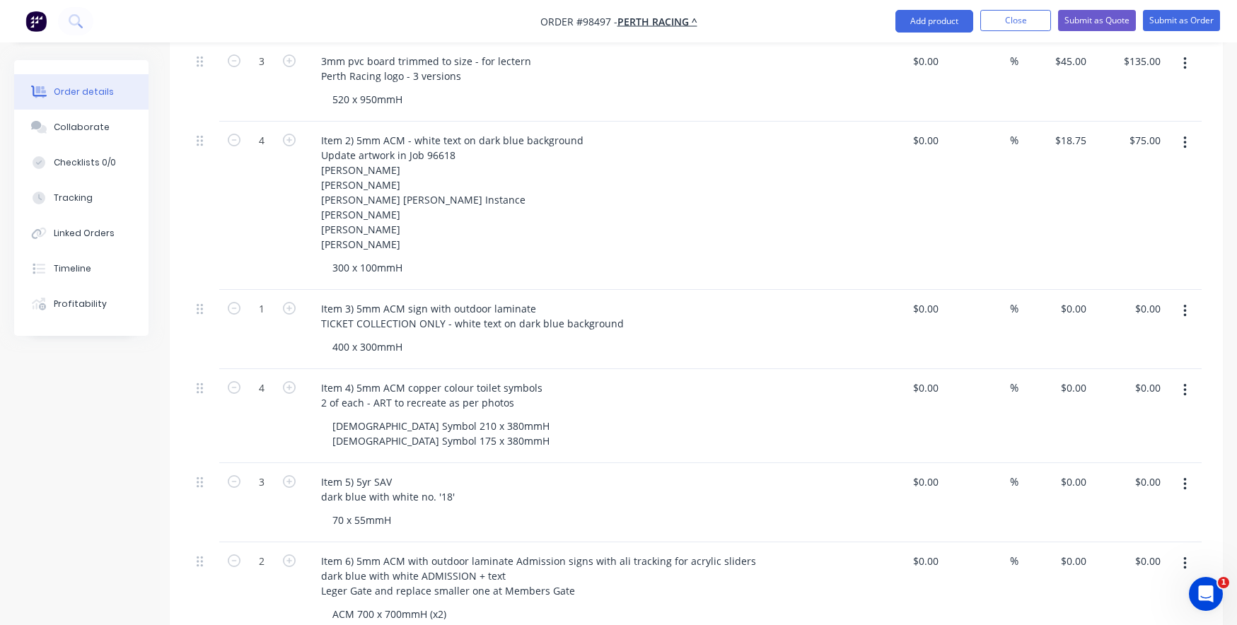
scroll to position [495, 0]
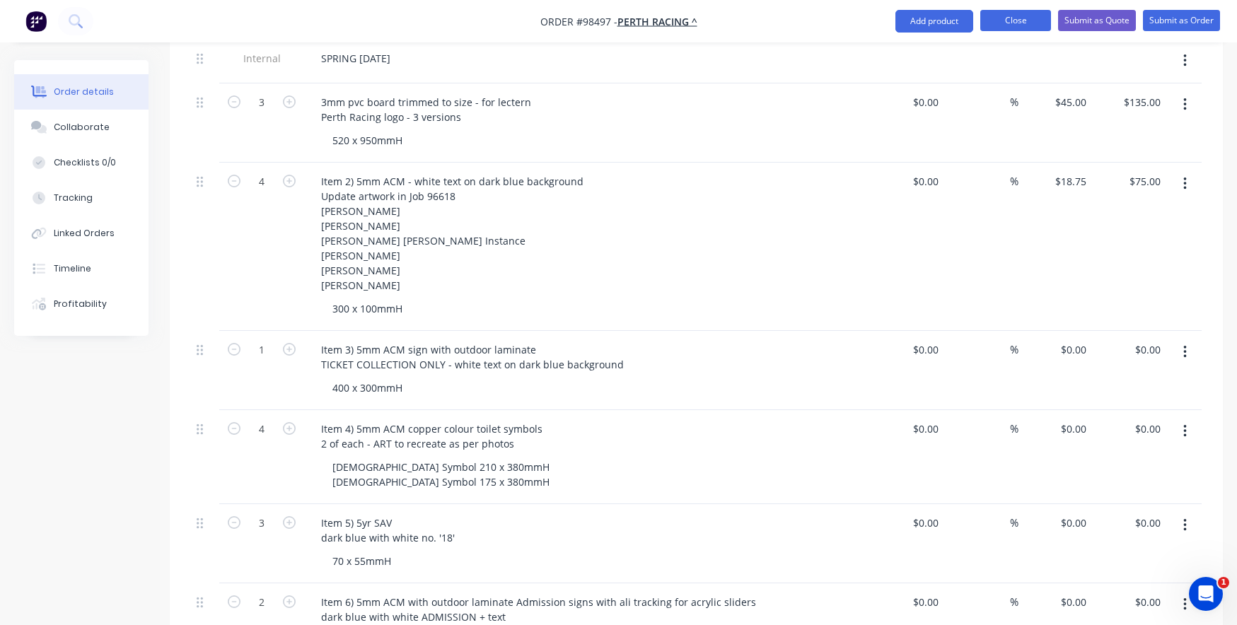
click at [997, 15] on button "Close" at bounding box center [1015, 20] width 71 height 21
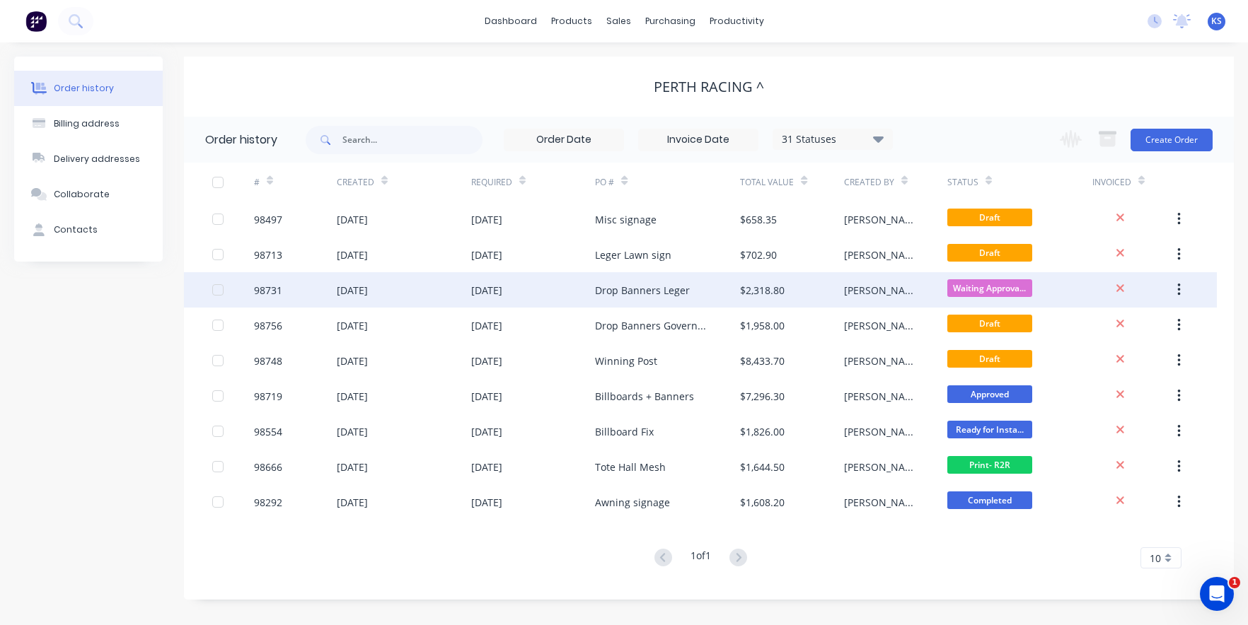
click at [495, 285] on div "[DATE]" at bounding box center [486, 290] width 31 height 15
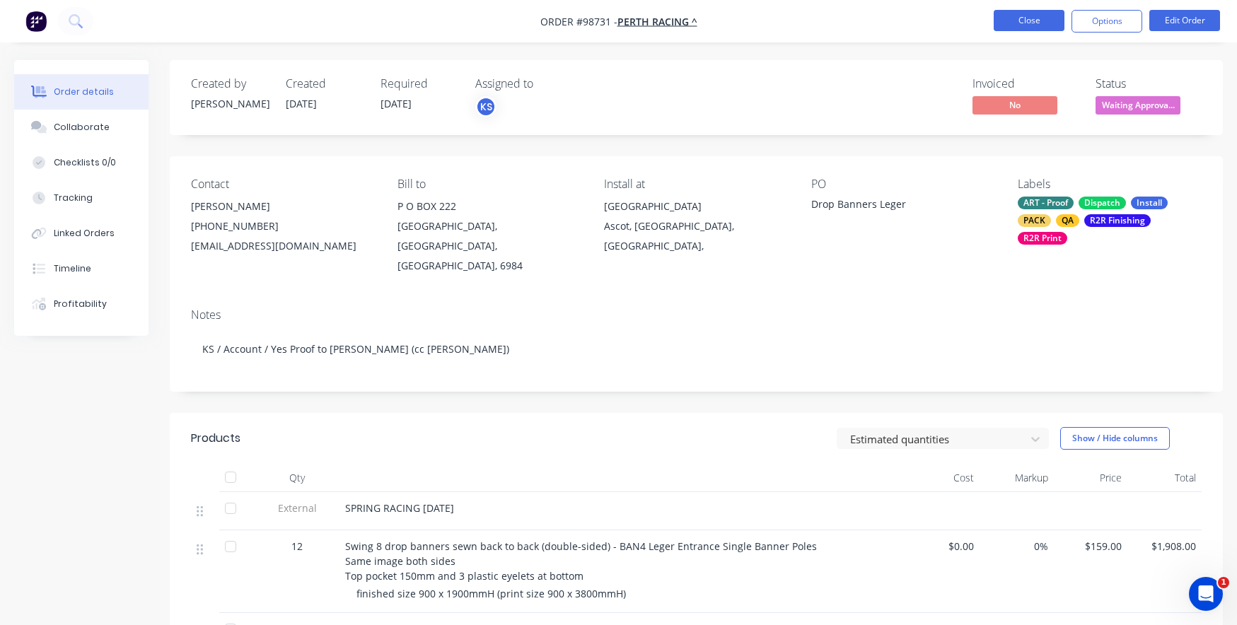
click at [1022, 23] on button "Close" at bounding box center [1029, 20] width 71 height 21
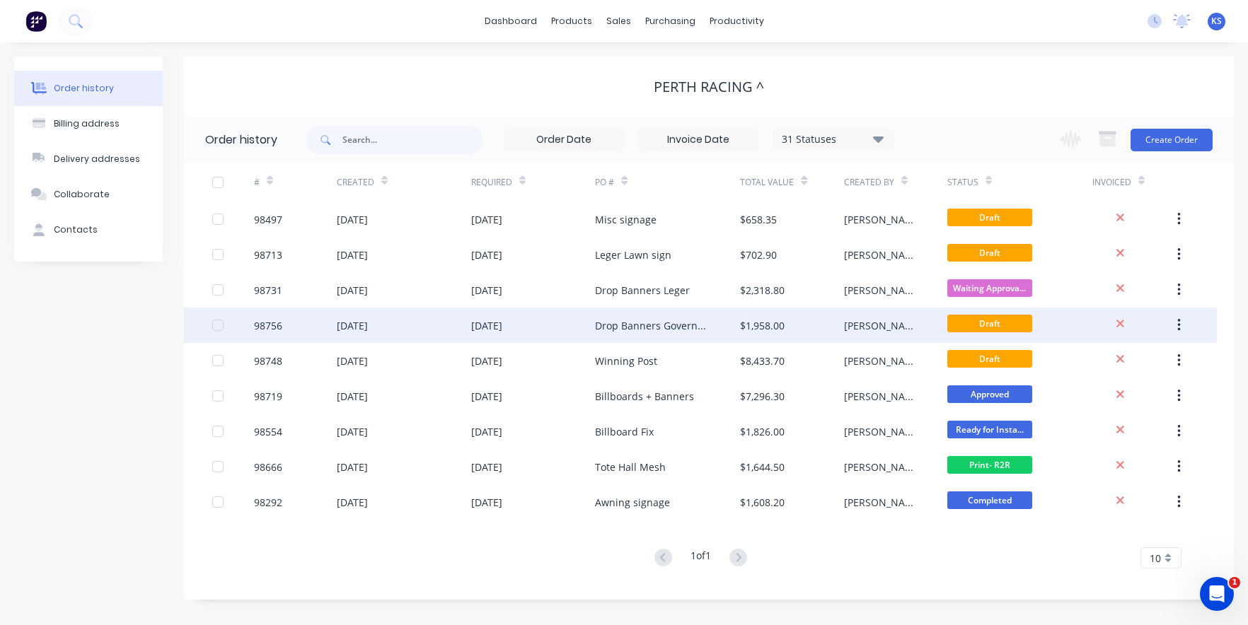
click at [671, 317] on div "Drop Banners Governors" at bounding box center [667, 325] width 145 height 35
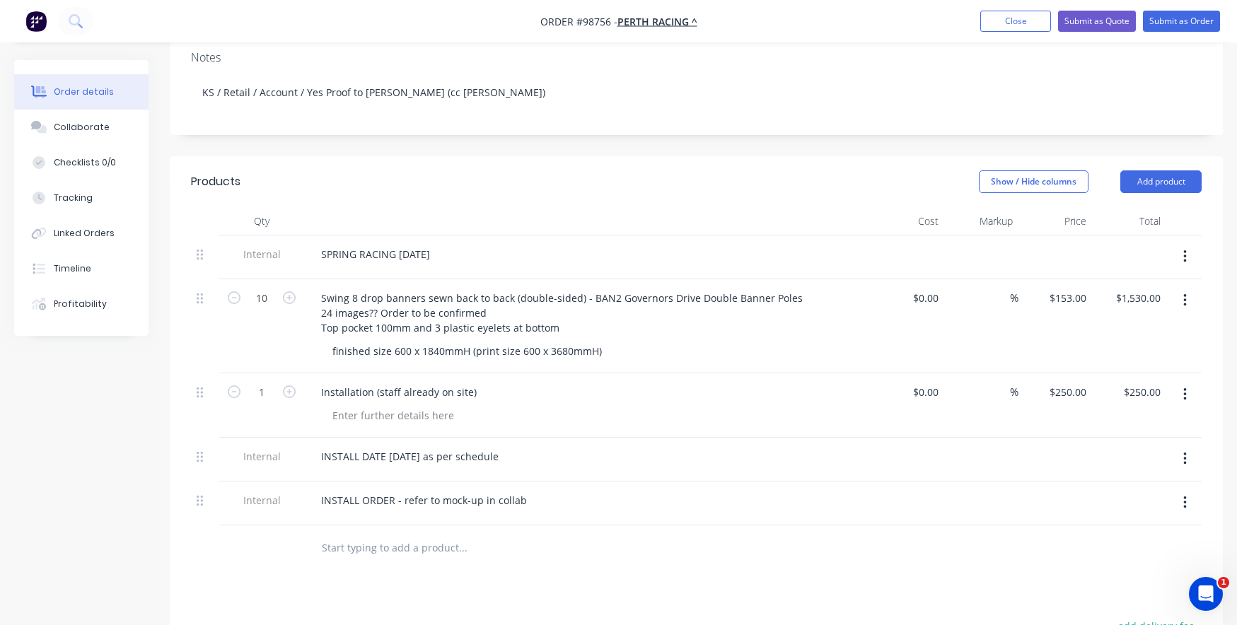
scroll to position [283, 0]
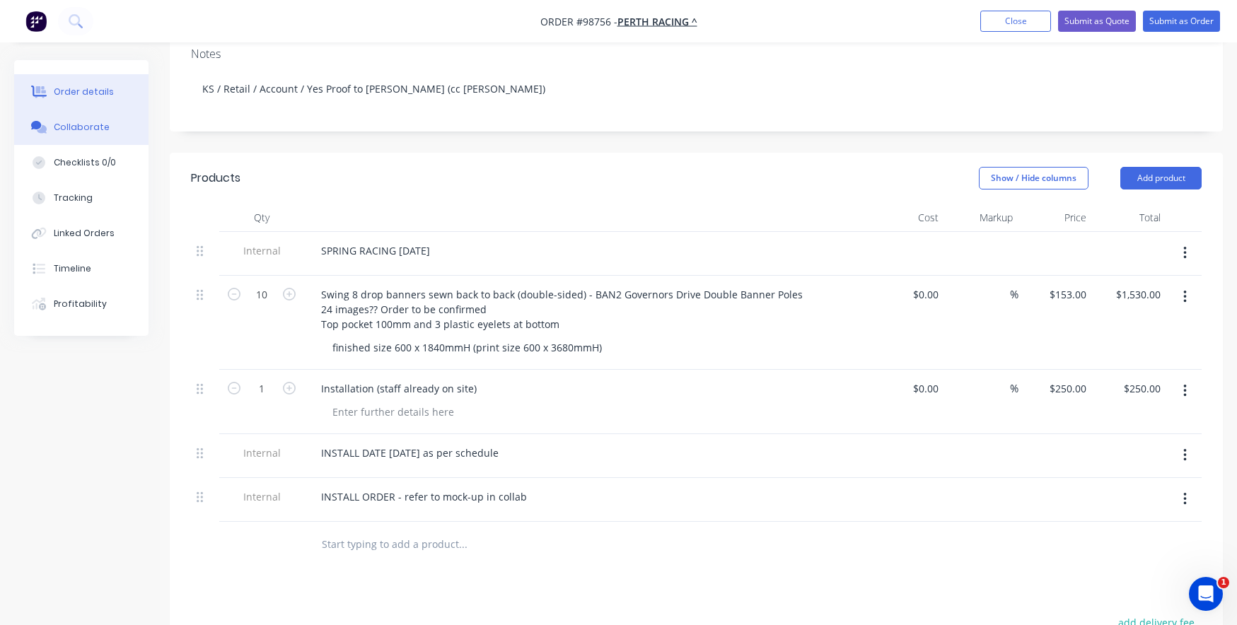
click at [69, 129] on div "Collaborate" at bounding box center [82, 127] width 56 height 13
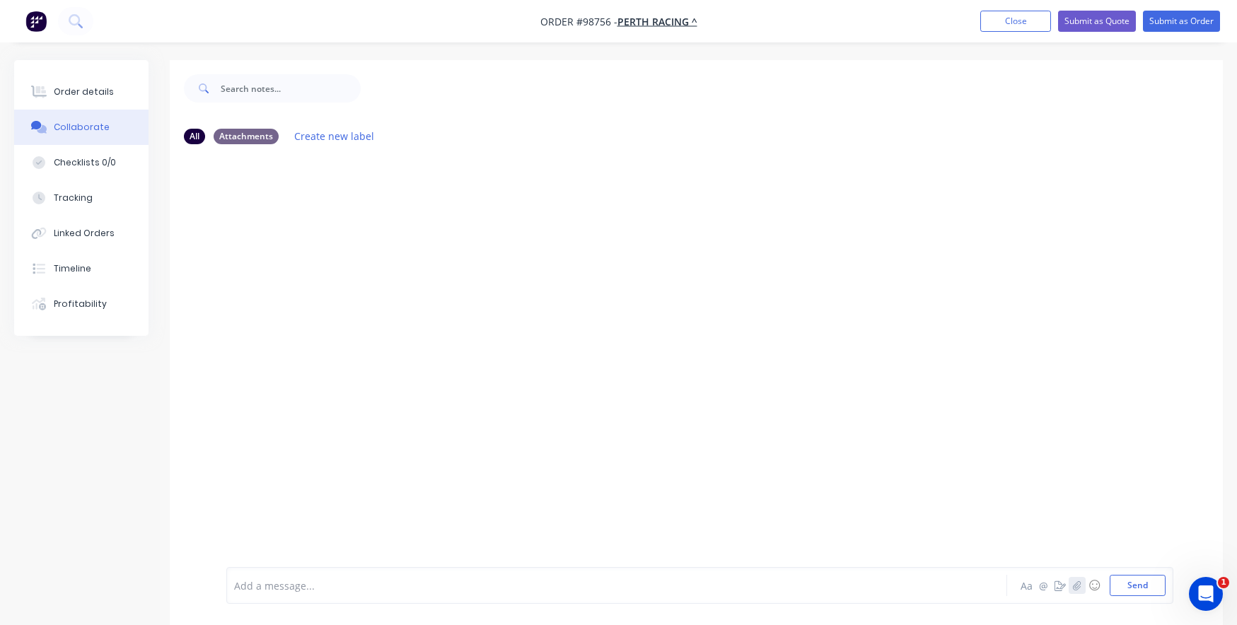
click at [1074, 584] on icon "button" at bounding box center [1077, 586] width 8 height 10
click at [244, 589] on div at bounding box center [584, 586] width 698 height 15
click at [353, 586] on span "Print and Install Order of banners" at bounding box center [315, 585] width 161 height 13
click at [1108, 588] on div "Aa @ ☺ Send" at bounding box center [1092, 585] width 148 height 21
click at [1119, 588] on button "Send" at bounding box center [1138, 585] width 56 height 21
